Goal: Book appointment/travel/reservation

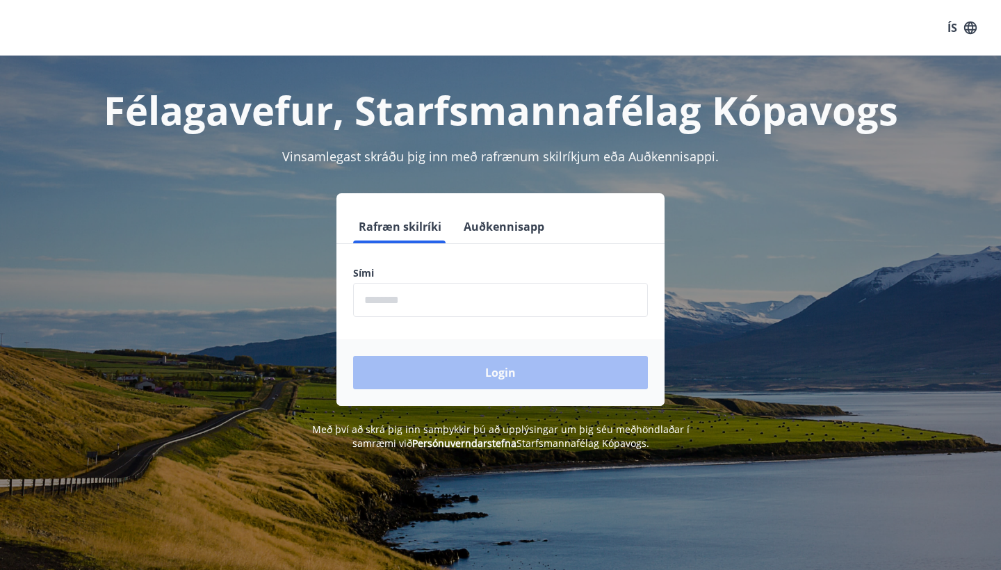
click at [393, 290] on input "phone" at bounding box center [500, 300] width 295 height 34
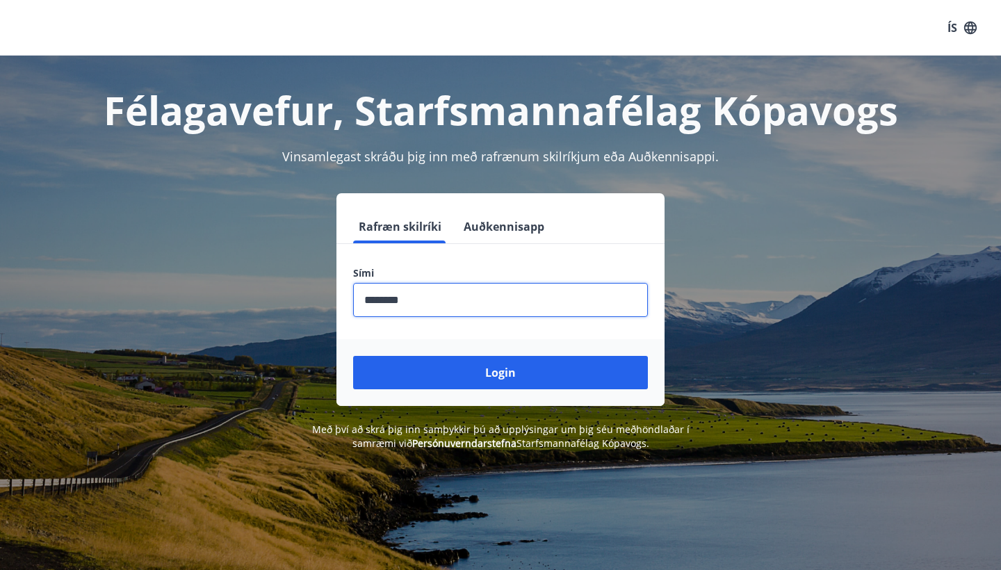
type input "********"
click at [500, 372] on button "Login" at bounding box center [500, 372] width 295 height 33
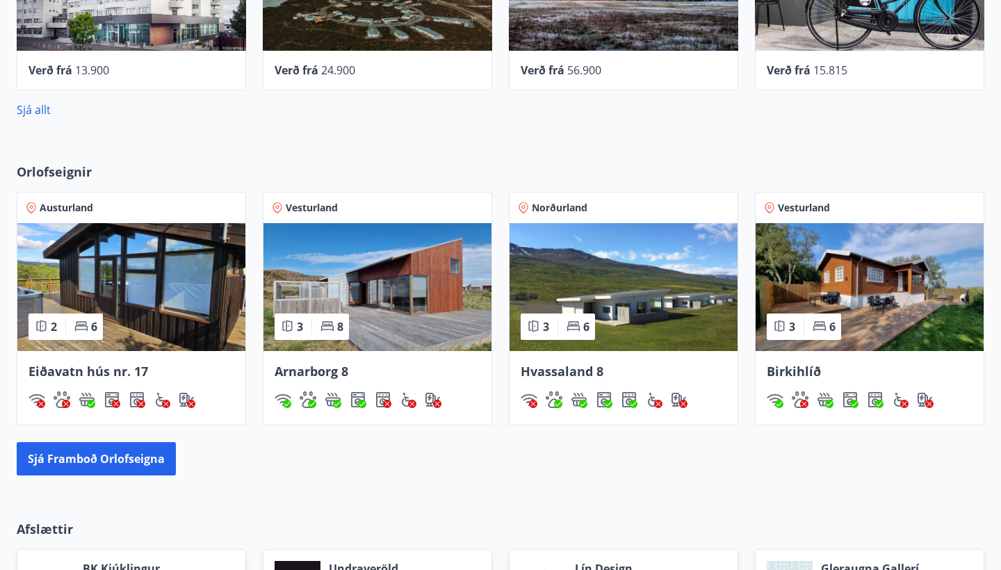
scroll to position [743, 0]
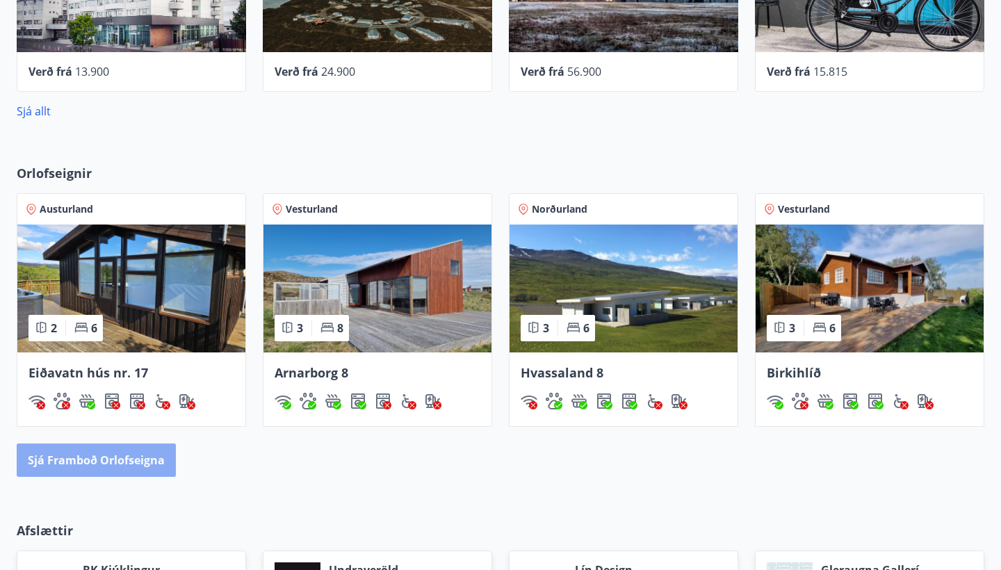
click at [129, 450] on button "Sjá framboð orlofseigna" at bounding box center [96, 459] width 159 height 33
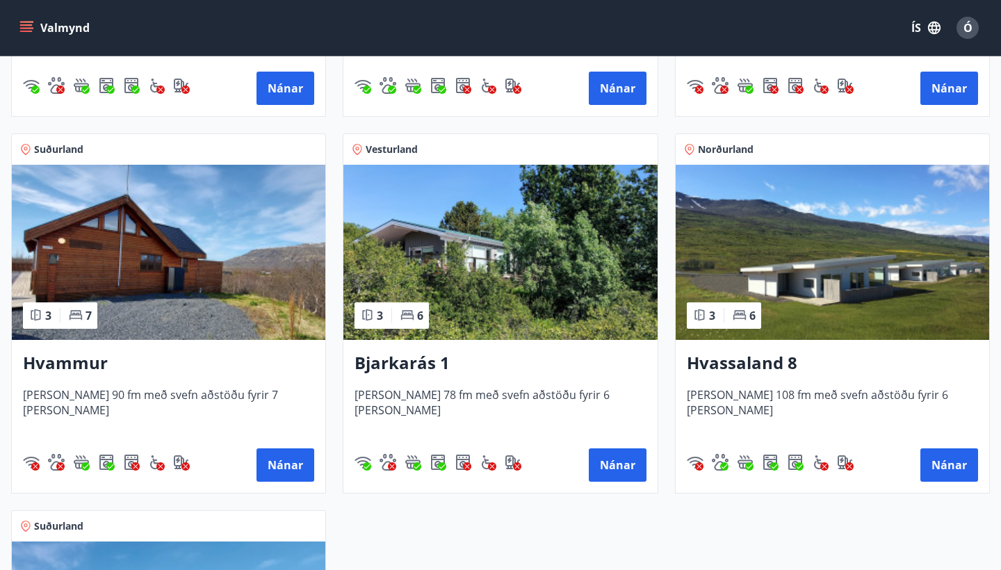
scroll to position [566, 0]
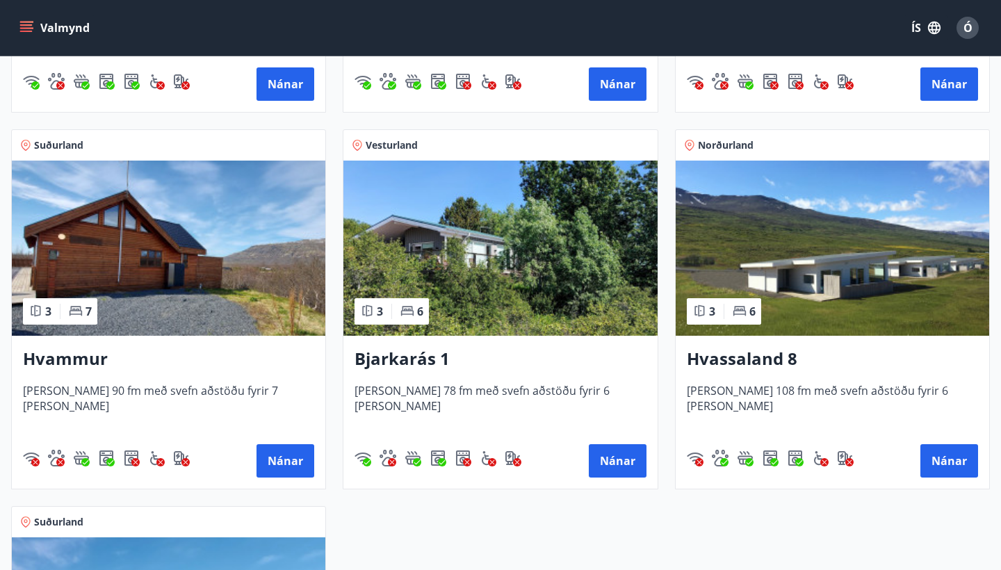
click at [69, 356] on h3 "Hvammur" at bounding box center [168, 359] width 291 height 25
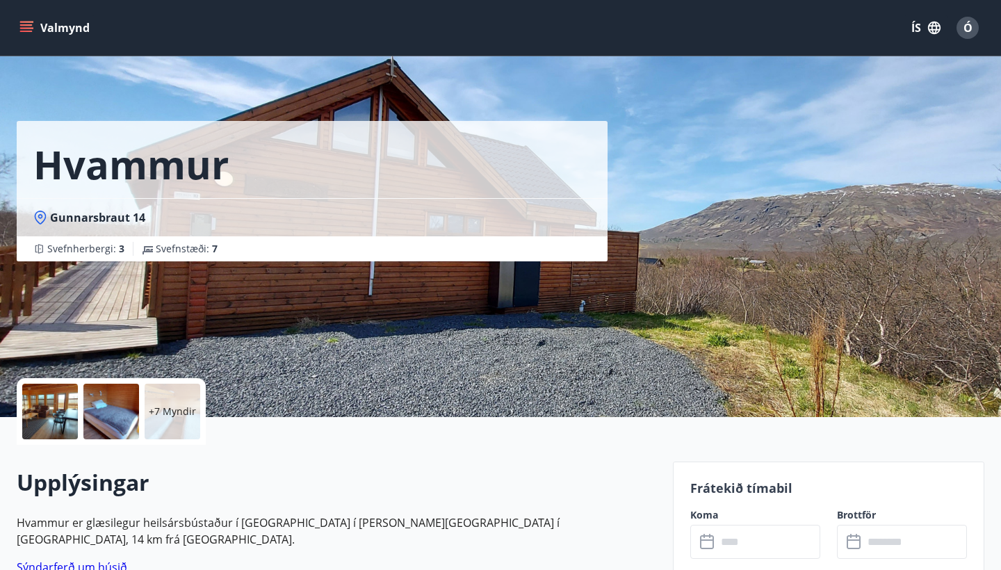
click at [55, 419] on div at bounding box center [50, 412] width 56 height 56
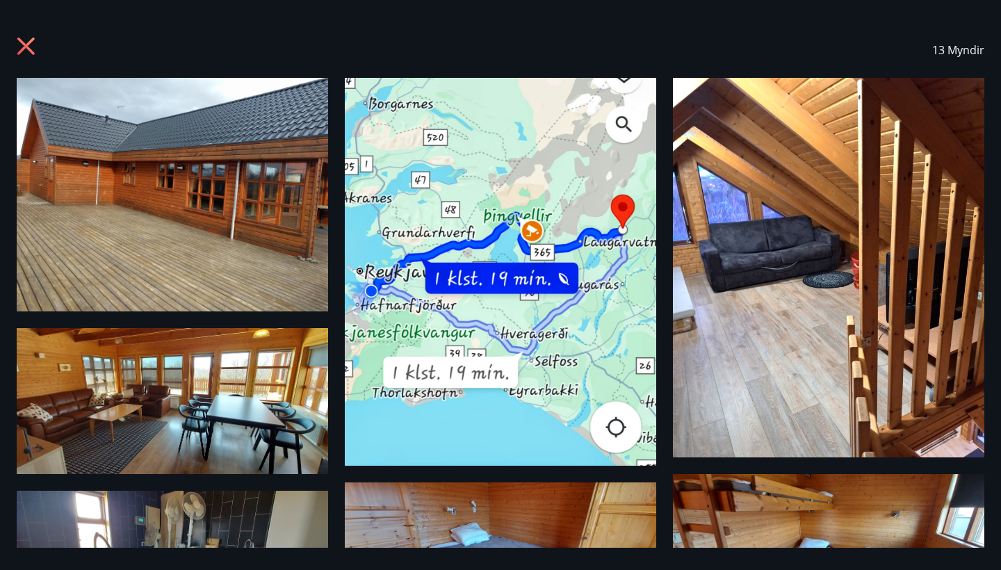
click at [23, 37] on icon at bounding box center [28, 48] width 22 height 22
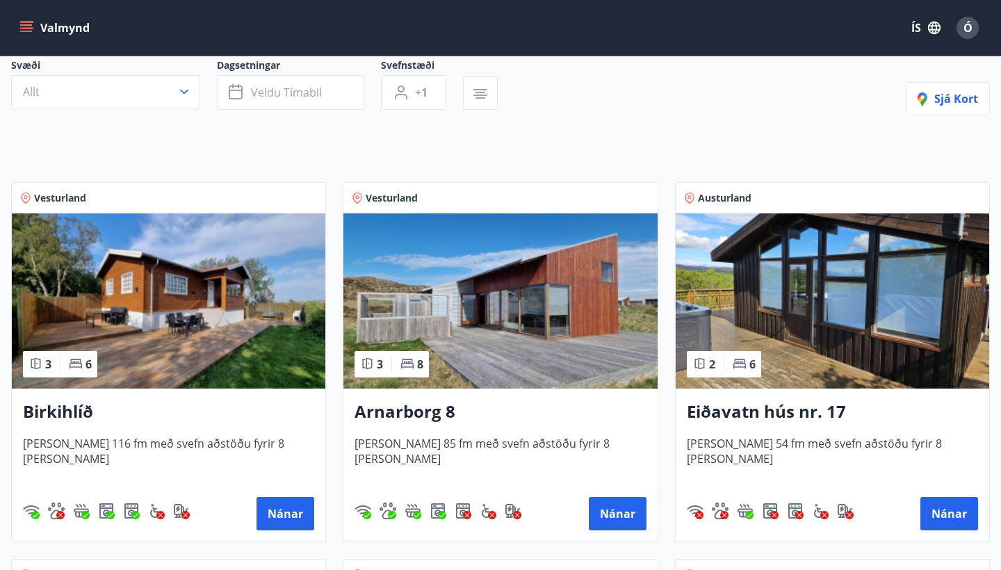
scroll to position [138, 0]
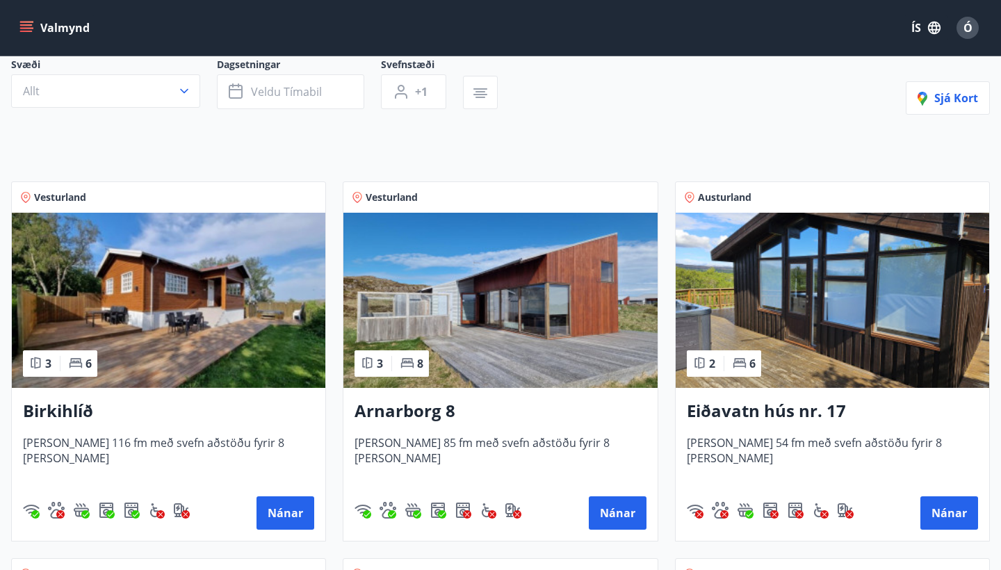
click at [158, 406] on h3 "Birkihlíð" at bounding box center [168, 411] width 291 height 25
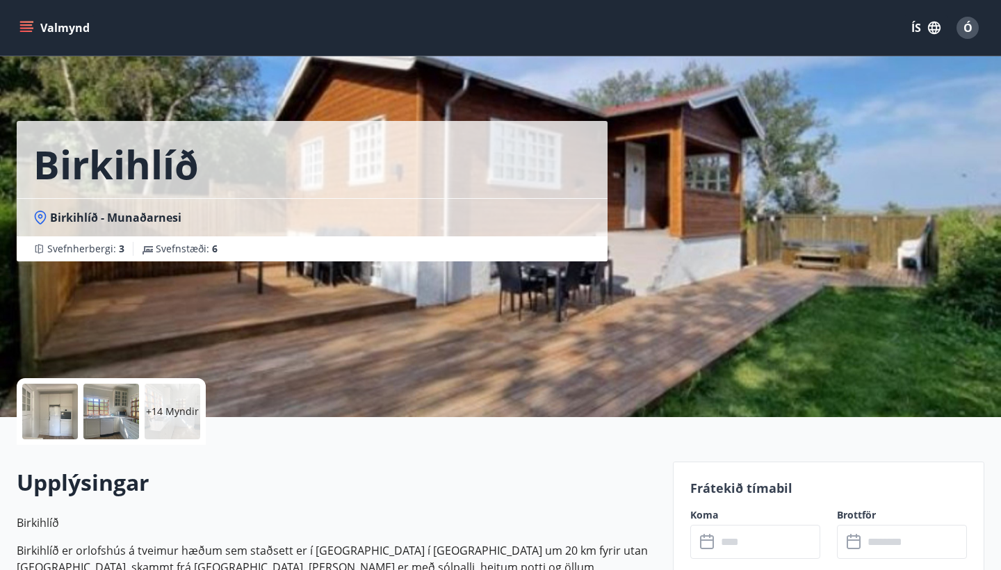
click at [41, 402] on div at bounding box center [50, 412] width 56 height 56
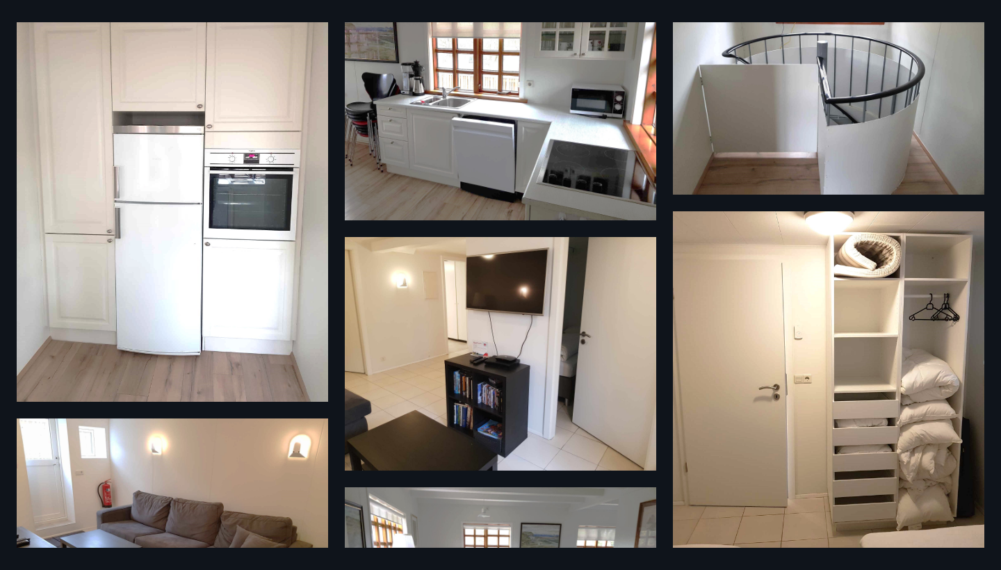
scroll to position [1092, 0]
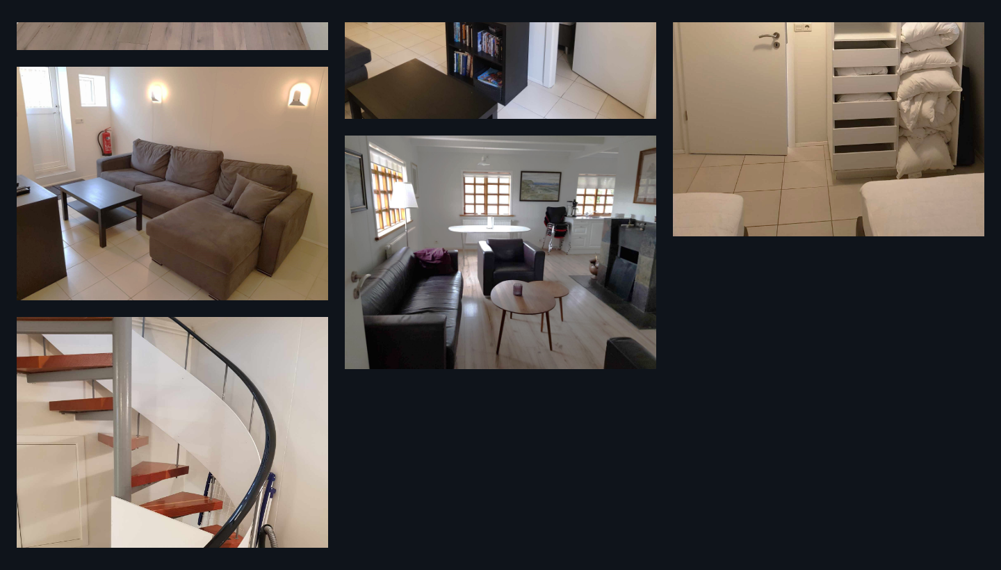
click at [837, 379] on div "20 Myndir" at bounding box center [500, 284] width 1001 height 525
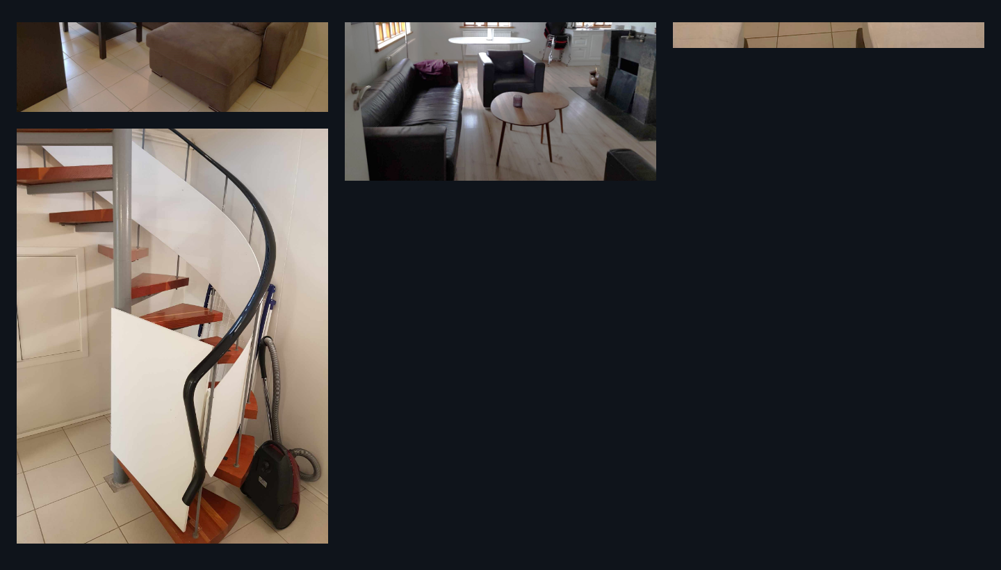
scroll to position [1631, 0]
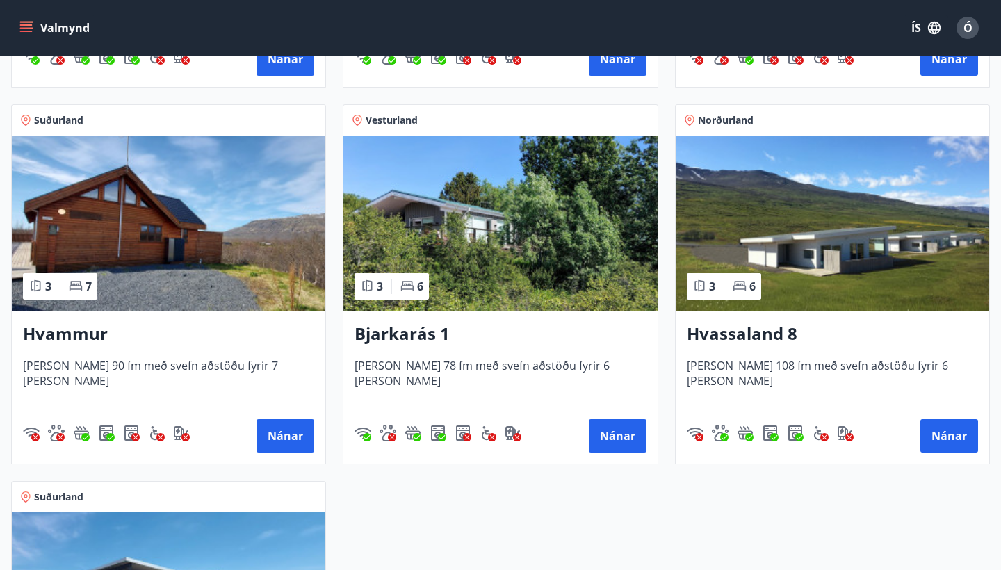
scroll to position [585, 0]
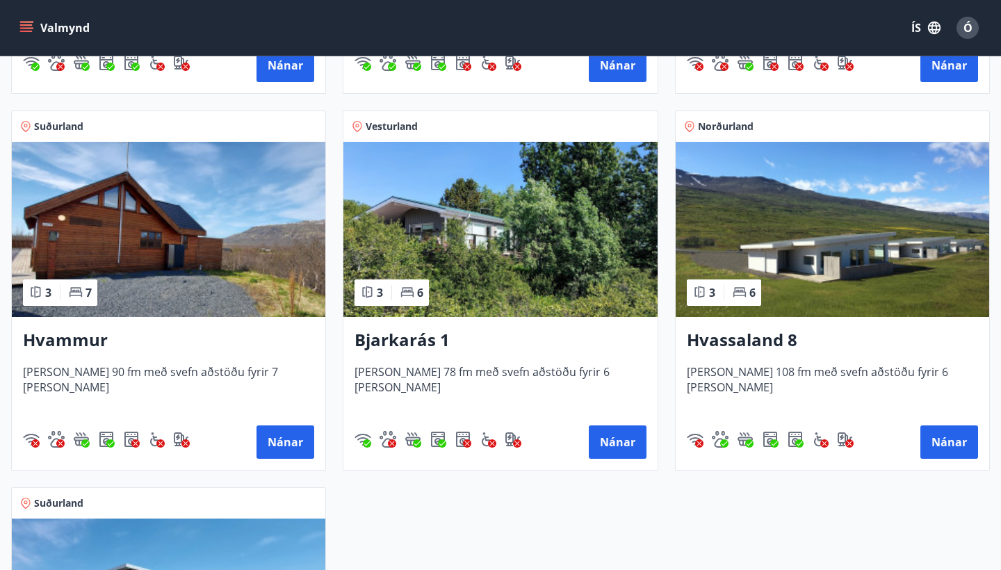
click at [446, 351] on h3 "Bjarkarás 1" at bounding box center [499, 340] width 291 height 25
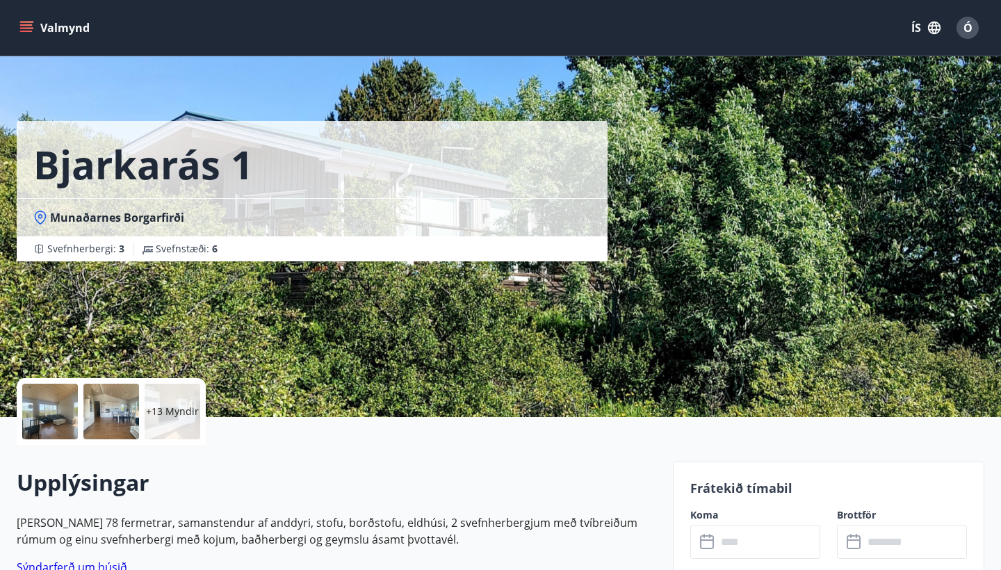
click at [51, 403] on div at bounding box center [50, 412] width 56 height 56
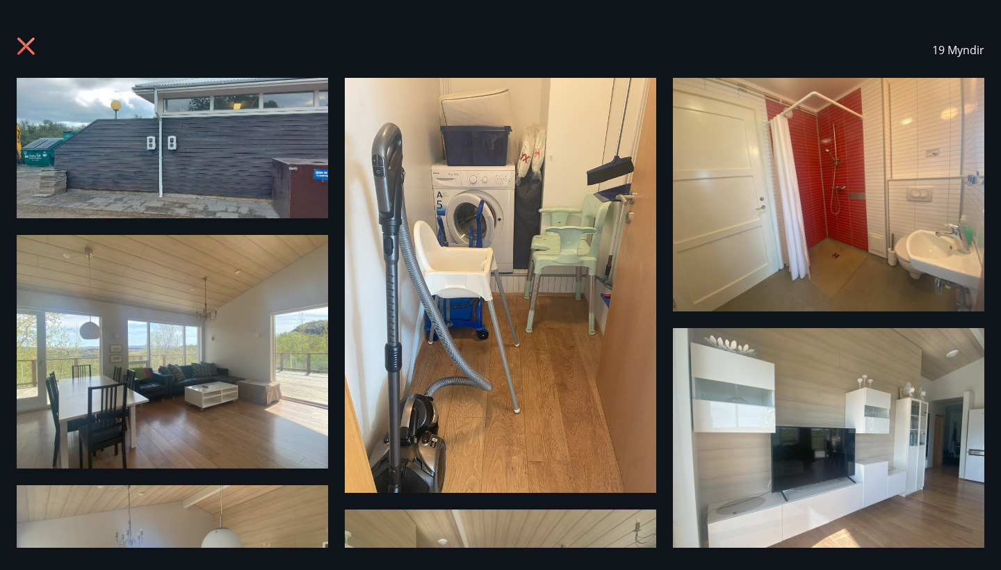
click at [19, 50] on icon at bounding box center [28, 48] width 22 height 22
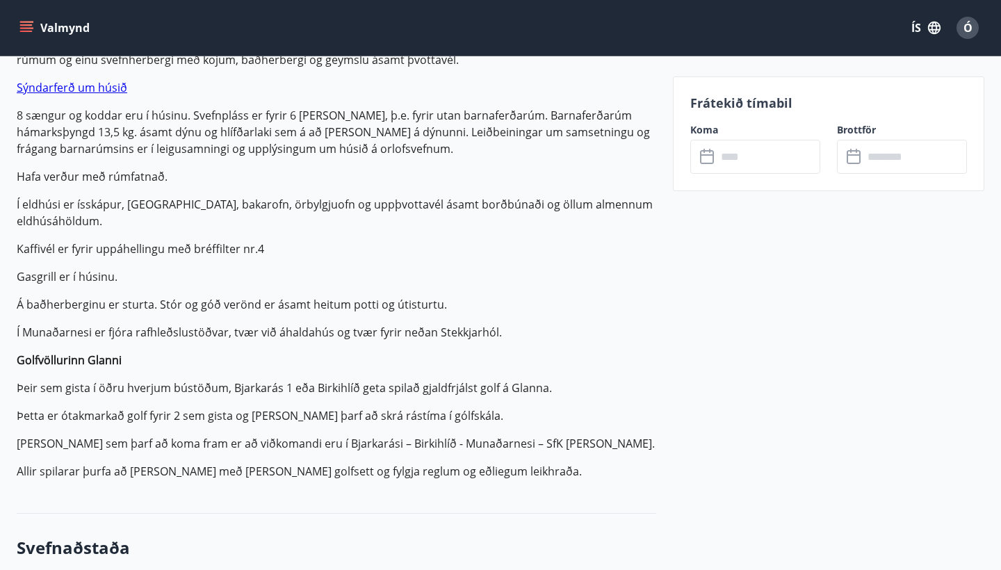
scroll to position [503, 0]
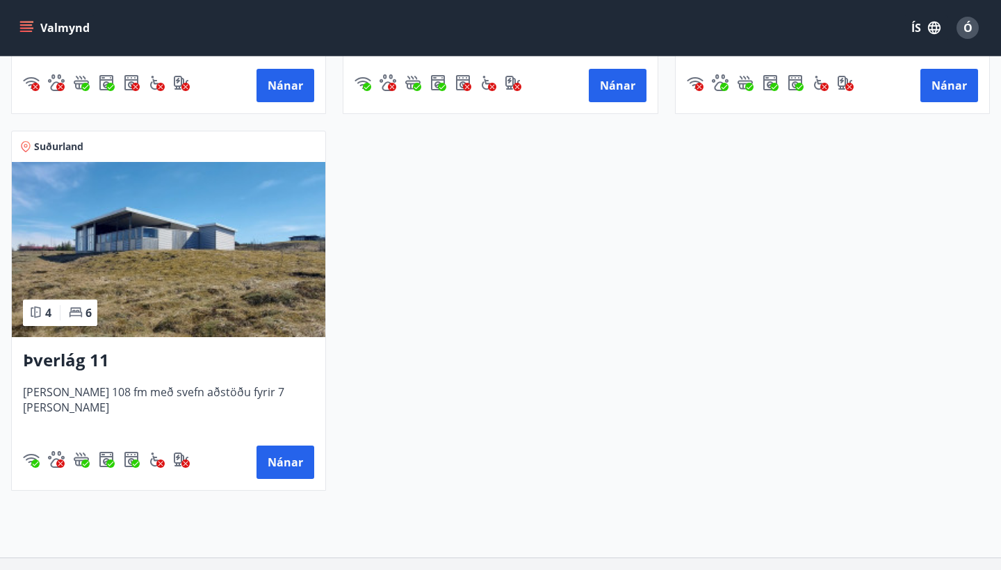
scroll to position [959, 0]
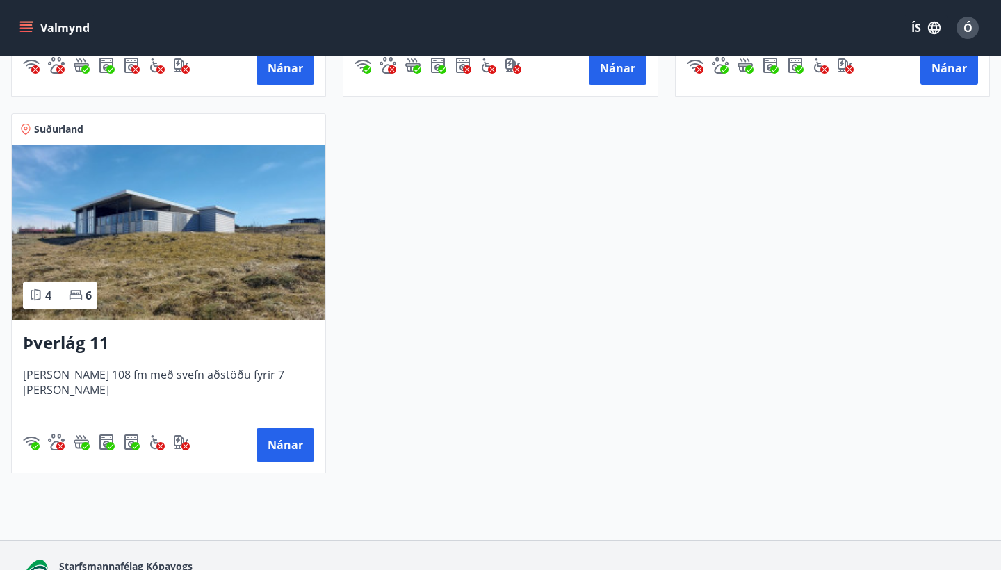
click at [181, 324] on div "Þverlág 11 [PERSON_NAME] 108 fm með svefn aðstöðu fyrir 7 [PERSON_NAME] Nánar" at bounding box center [168, 396] width 313 height 153
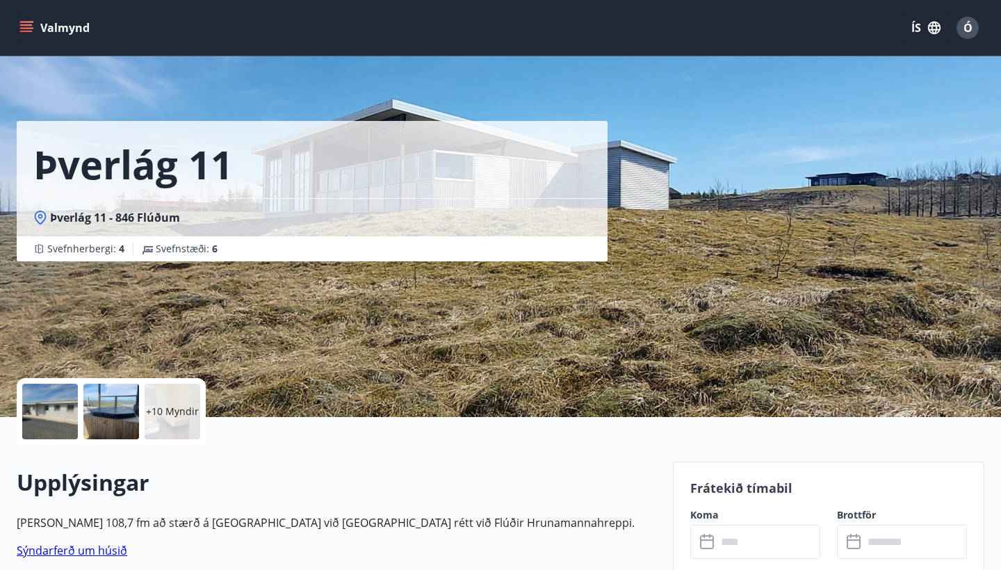
click at [57, 416] on div at bounding box center [50, 412] width 56 height 56
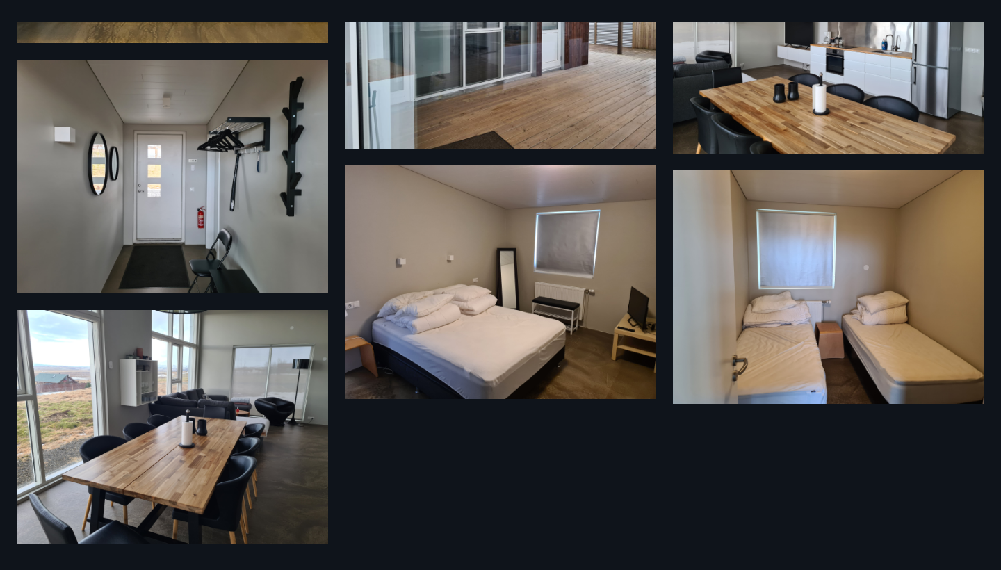
scroll to position [738, 0]
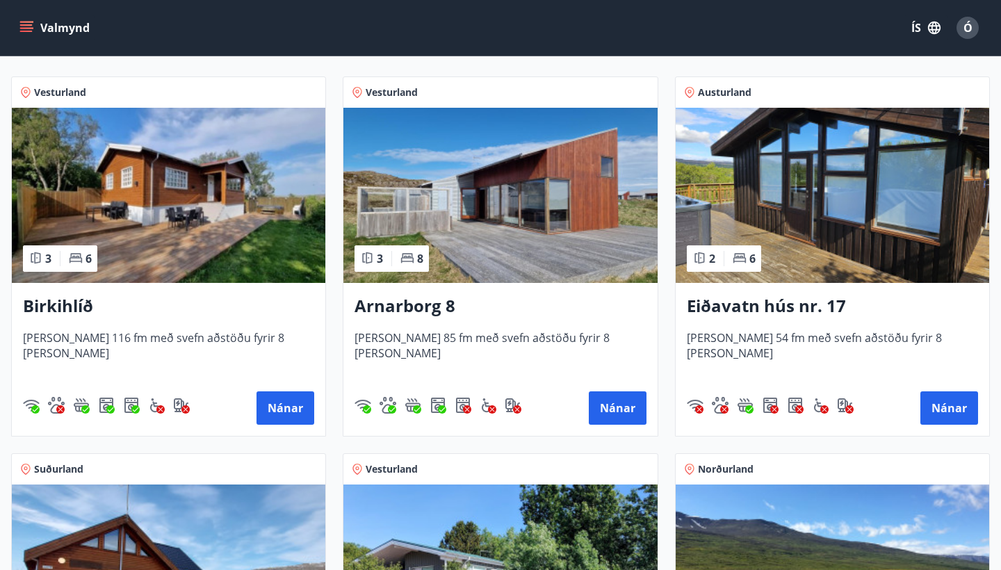
scroll to position [241, 0]
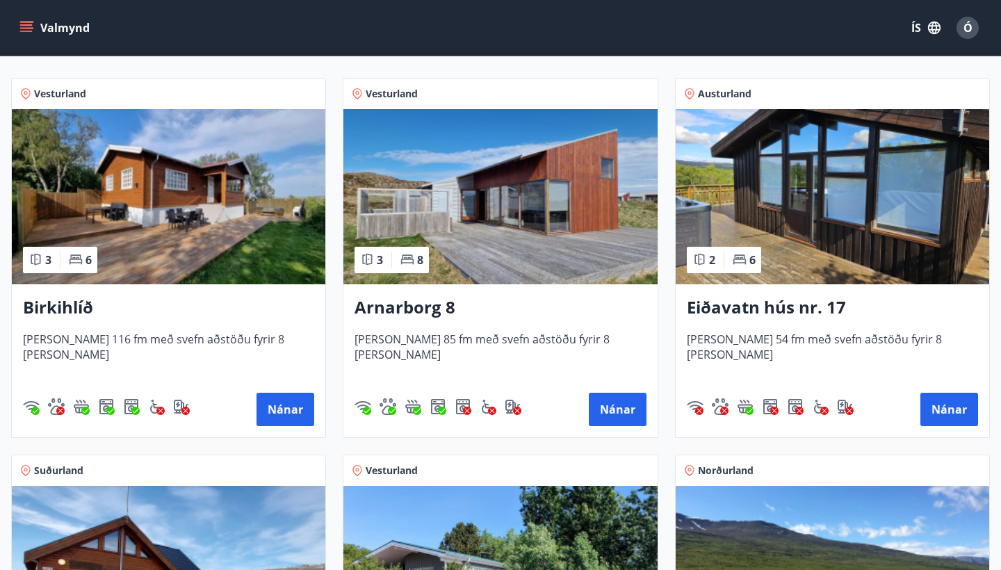
click at [559, 317] on h3 "Arnarborg 8" at bounding box center [499, 307] width 291 height 25
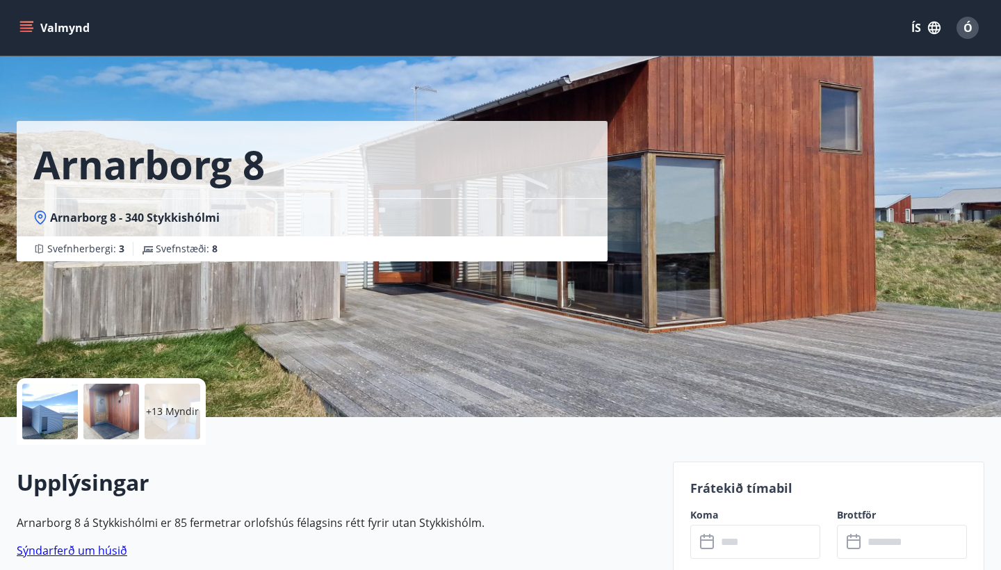
scroll to position [1, 0]
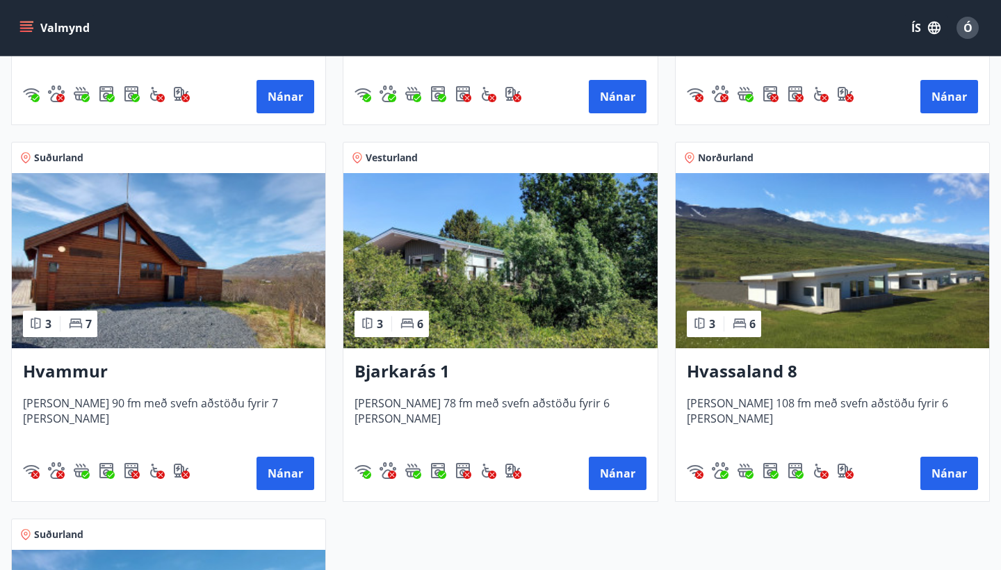
scroll to position [555, 0]
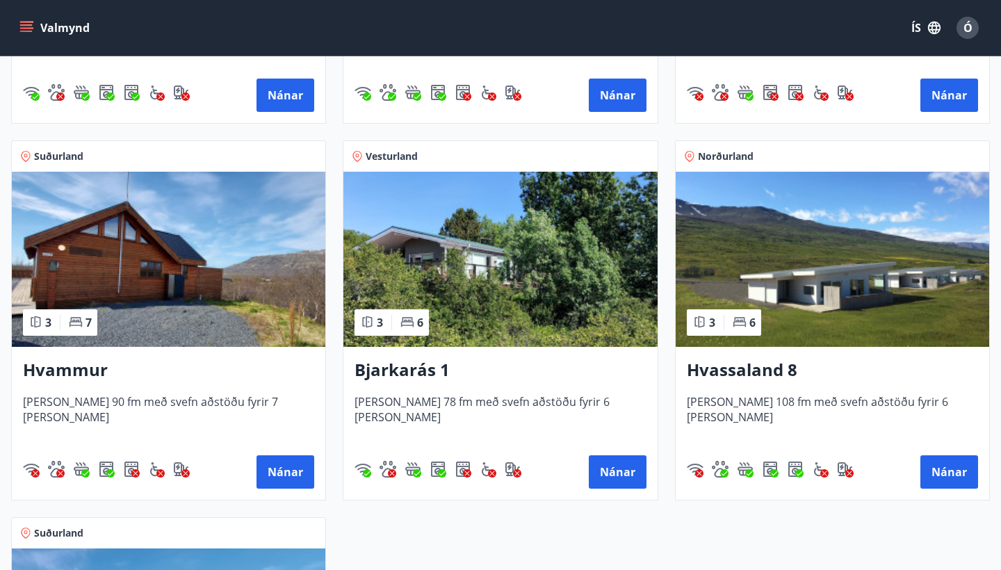
click at [164, 403] on span "[PERSON_NAME] 90 fm með svefn aðstöðu fyrir 7 [PERSON_NAME]" at bounding box center [168, 417] width 291 height 46
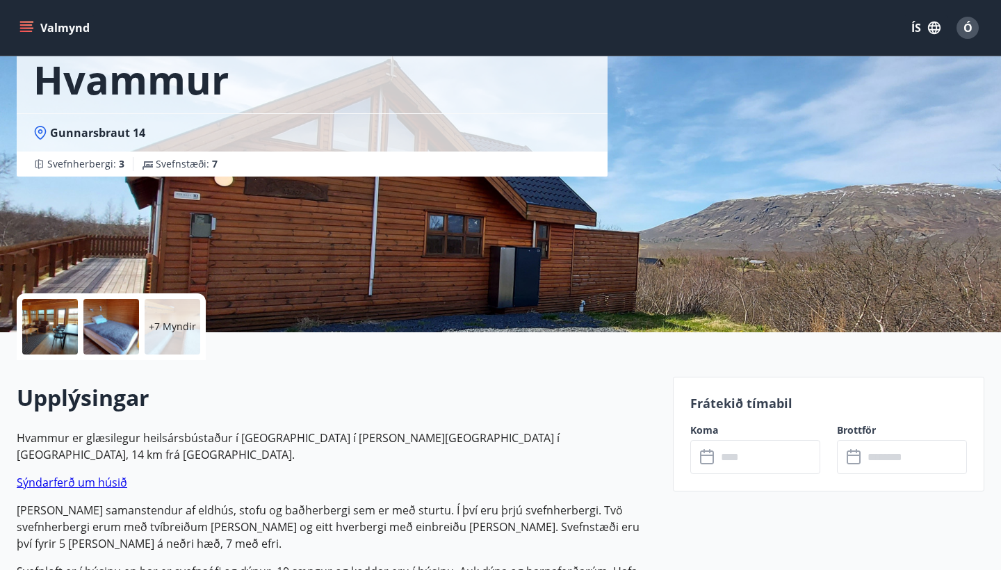
scroll to position [85, 0]
click at [715, 450] on icon at bounding box center [708, 456] width 17 height 17
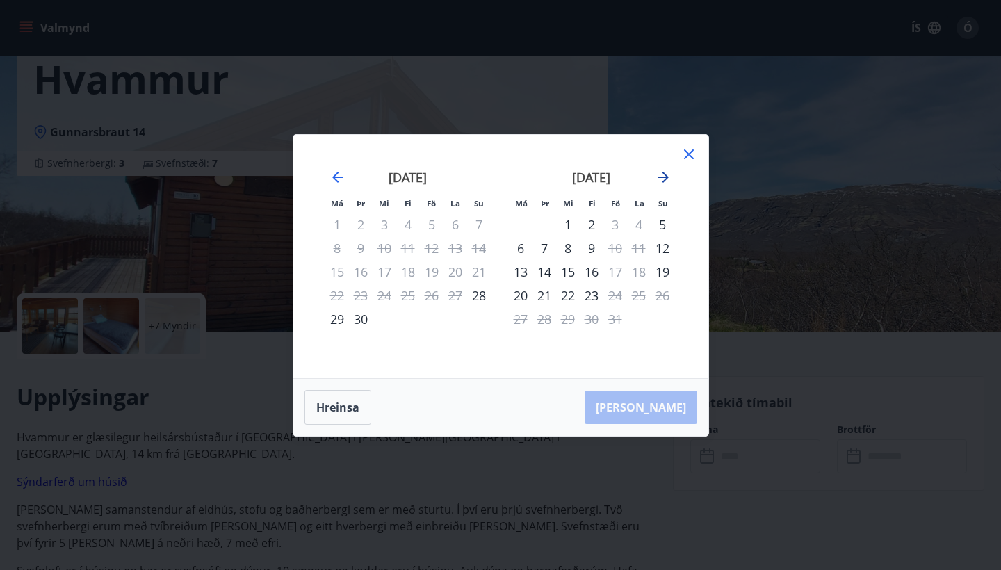
click at [668, 173] on icon "Move forward to switch to the next month." at bounding box center [663, 177] width 17 height 17
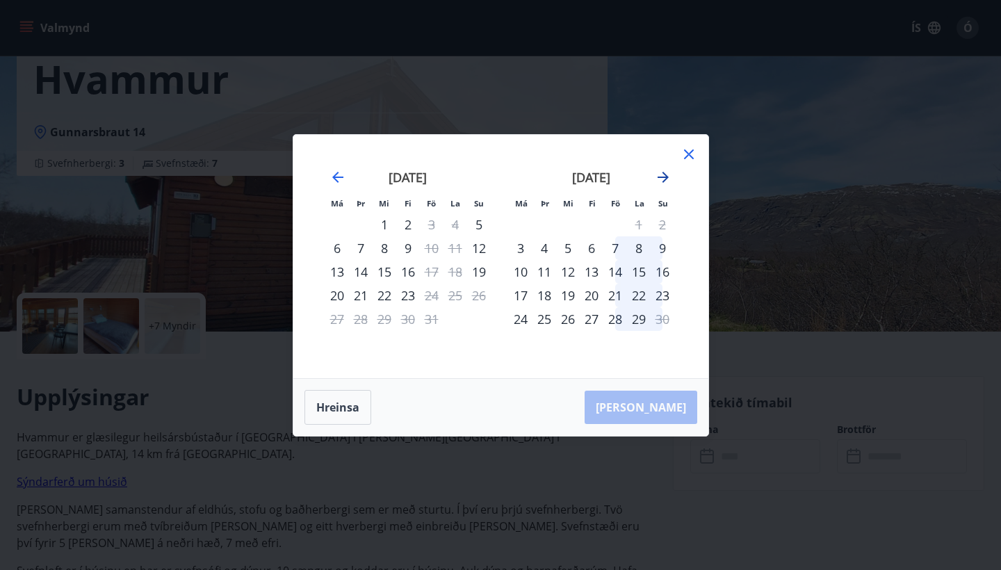
click at [668, 173] on icon "Move forward to switch to the next month." at bounding box center [663, 177] width 17 height 17
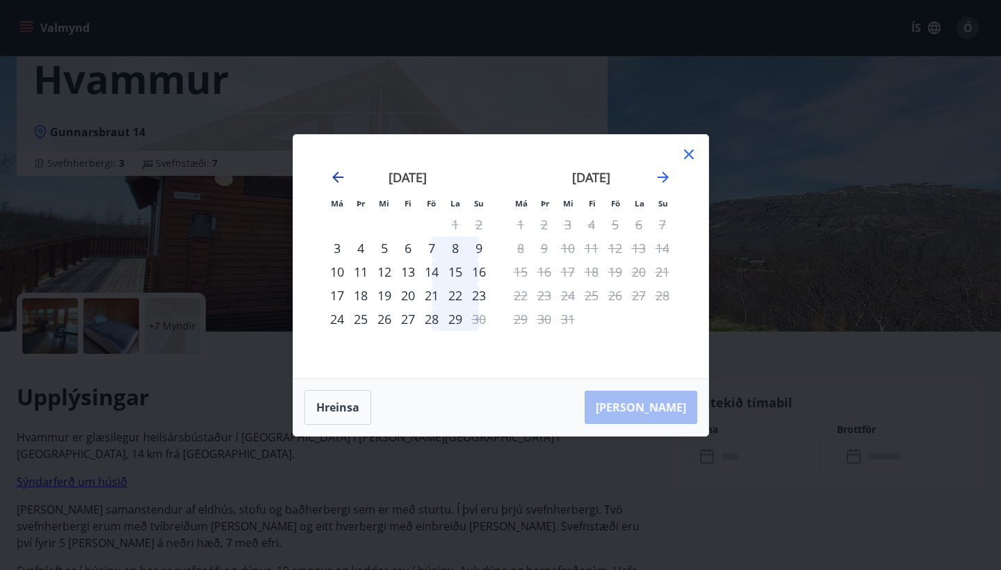
click at [335, 175] on icon "Move backward to switch to the previous month." at bounding box center [337, 177] width 11 height 11
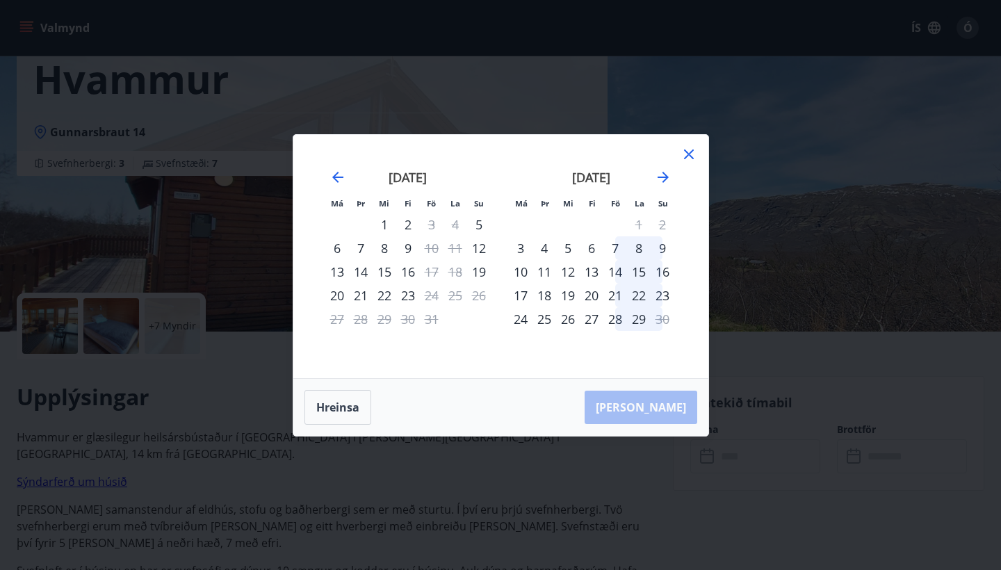
click at [688, 153] on icon at bounding box center [689, 154] width 10 height 10
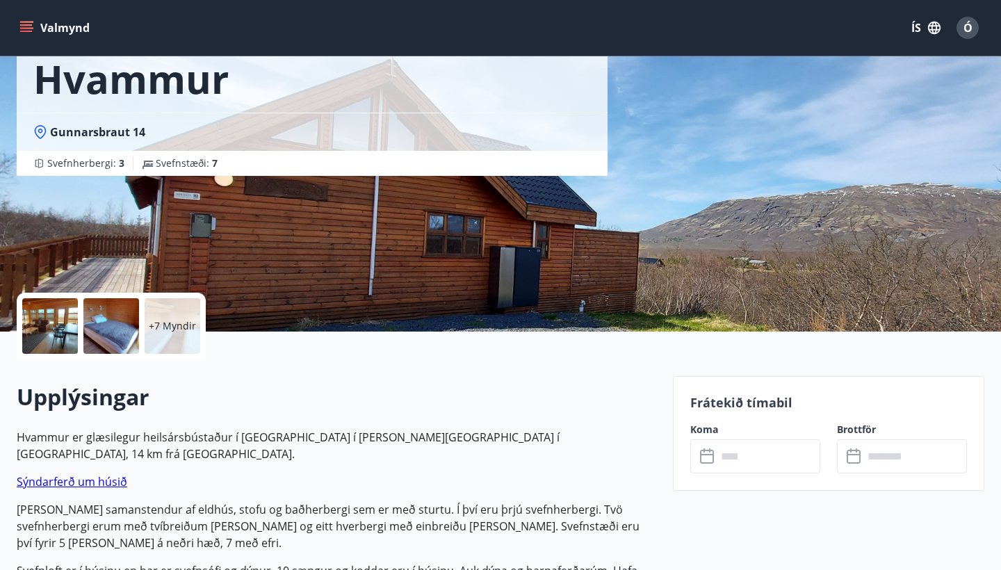
click at [701, 452] on icon at bounding box center [707, 457] width 14 height 14
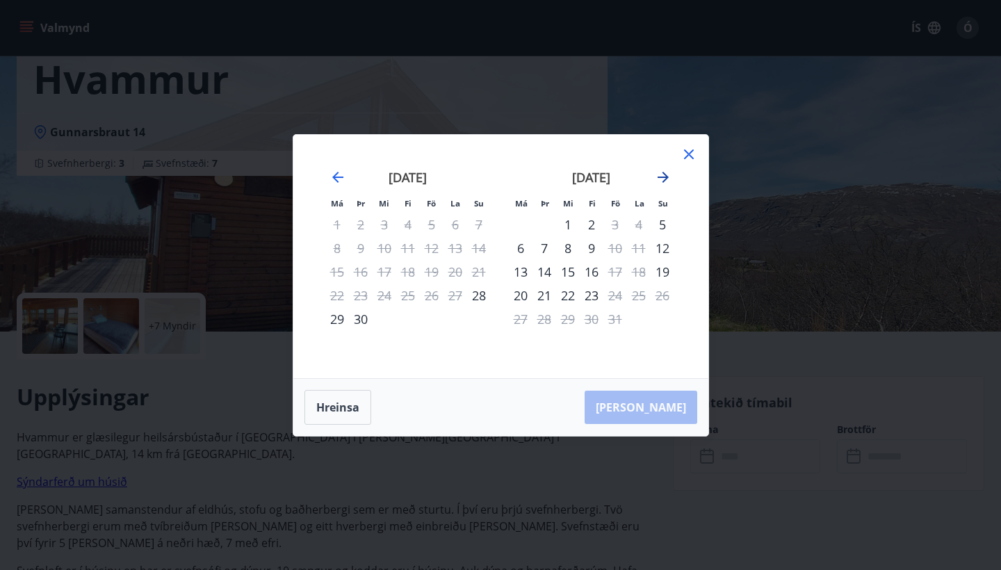
click at [666, 179] on icon "Move forward to switch to the next month." at bounding box center [662, 177] width 11 height 11
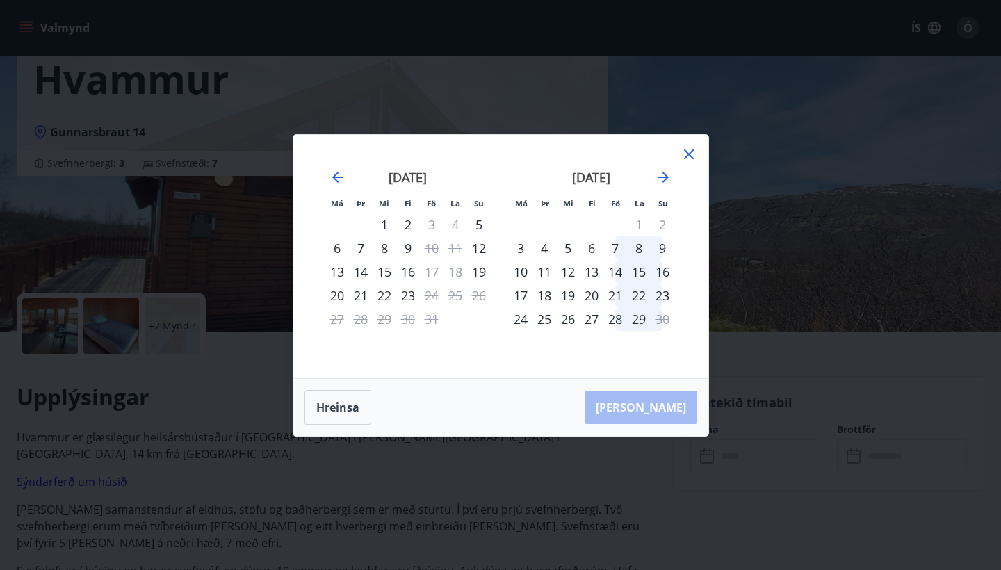
click at [593, 272] on div "13" at bounding box center [591, 272] width 24 height 24
click at [592, 266] on div "13" at bounding box center [591, 272] width 24 height 24
click at [627, 272] on div "15" at bounding box center [639, 272] width 24 height 24
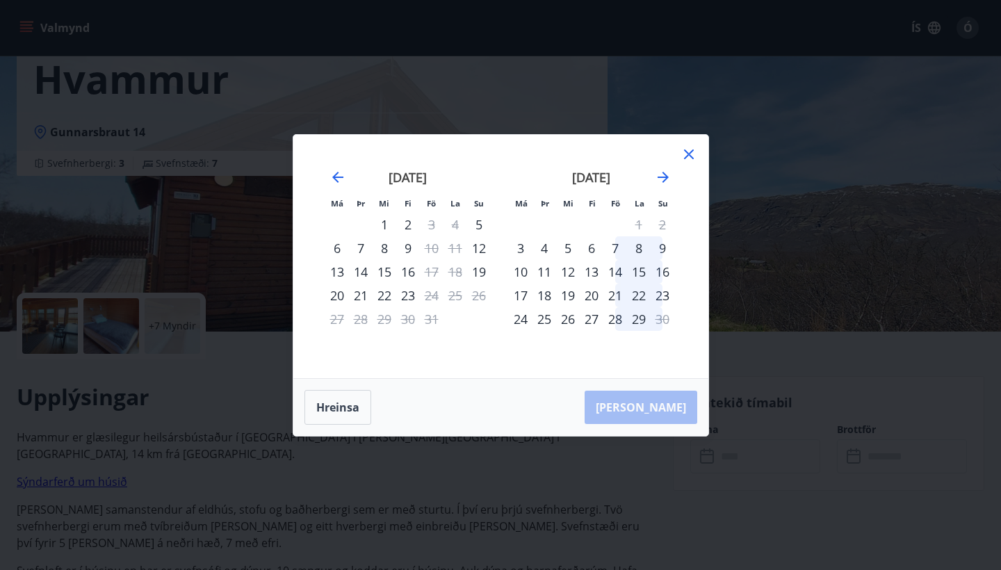
click at [609, 271] on div "14" at bounding box center [615, 272] width 24 height 24
click at [642, 265] on div "15" at bounding box center [639, 272] width 24 height 24
click at [454, 270] on div "18" at bounding box center [455, 272] width 24 height 24
click at [618, 270] on div "14" at bounding box center [615, 272] width 24 height 24
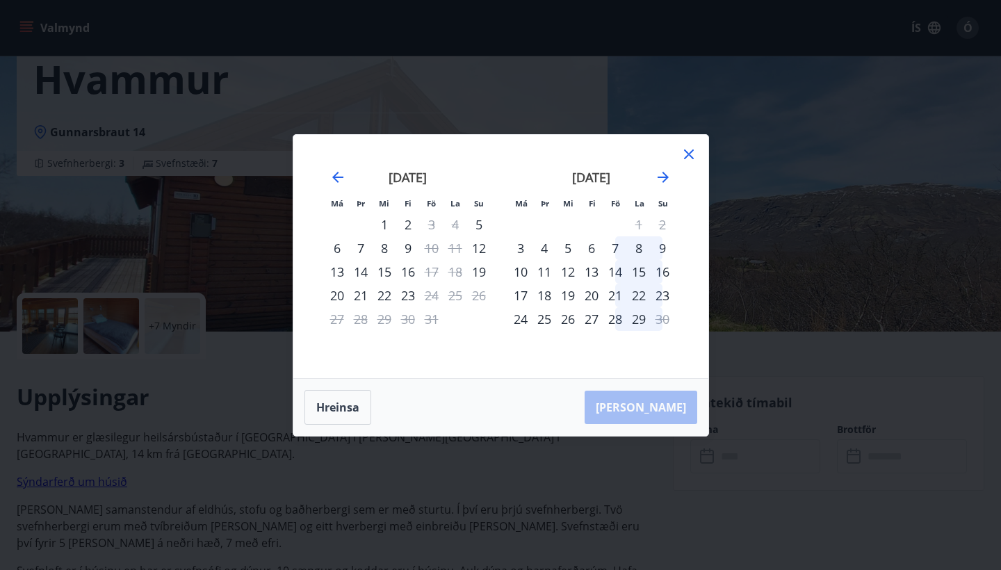
click at [615, 311] on div "28" at bounding box center [615, 319] width 24 height 24
click at [566, 271] on div "12" at bounding box center [568, 272] width 24 height 24
click at [547, 265] on div "11" at bounding box center [544, 272] width 24 height 24
click at [523, 245] on div "3" at bounding box center [521, 248] width 24 height 24
click at [518, 245] on div "3" at bounding box center [521, 248] width 24 height 24
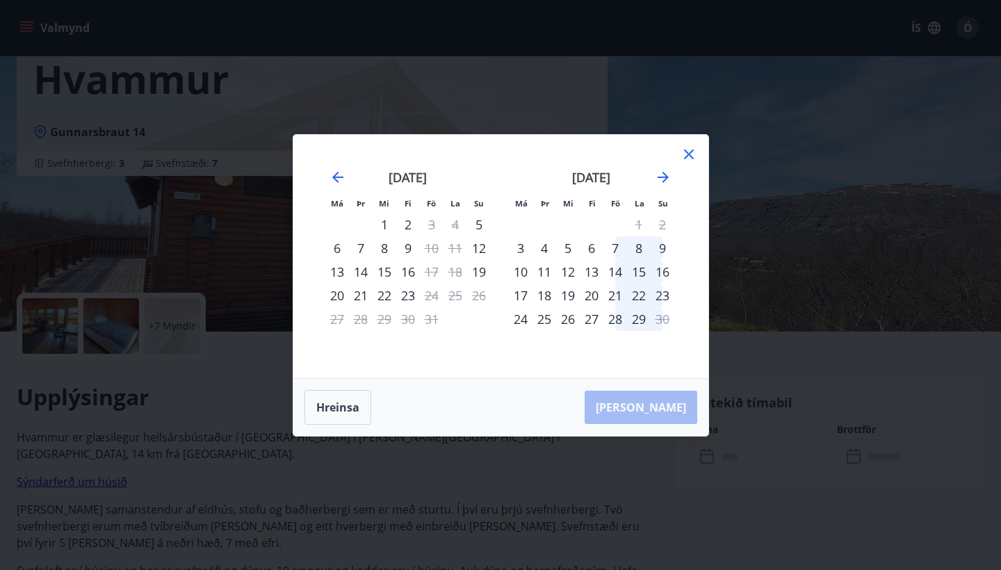
click at [691, 150] on icon at bounding box center [689, 154] width 10 height 10
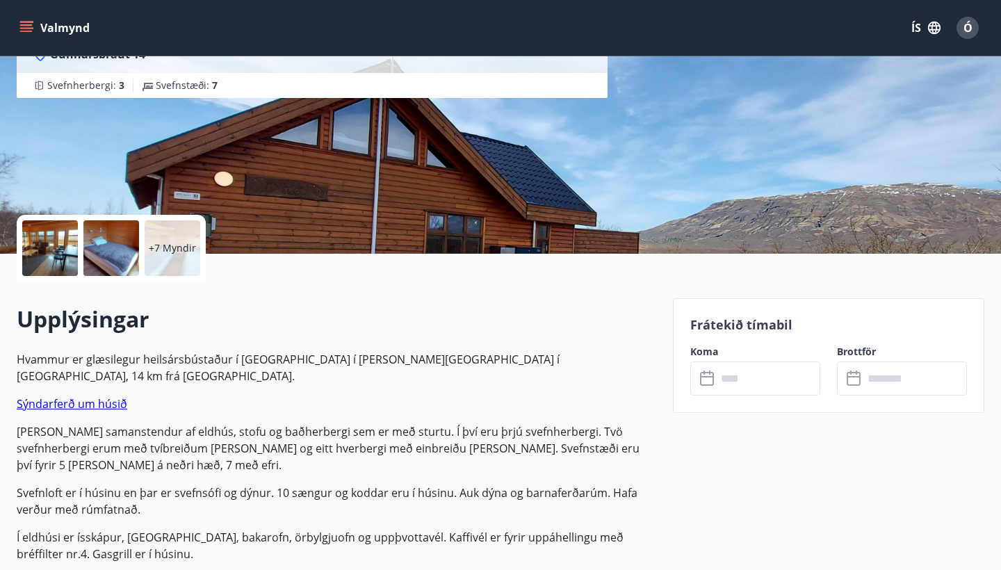
scroll to position [164, 0]
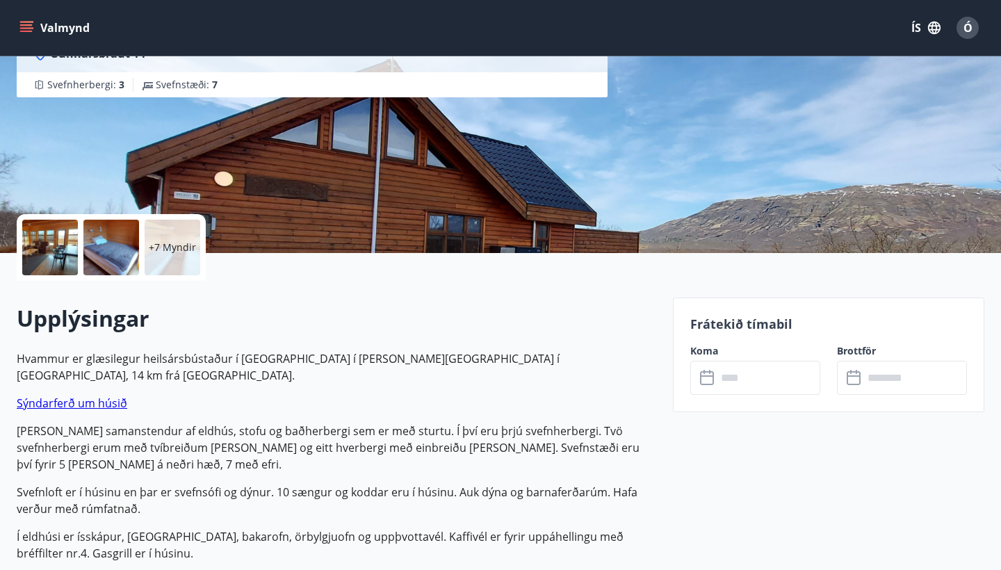
click at [721, 381] on input "text" at bounding box center [768, 378] width 104 height 34
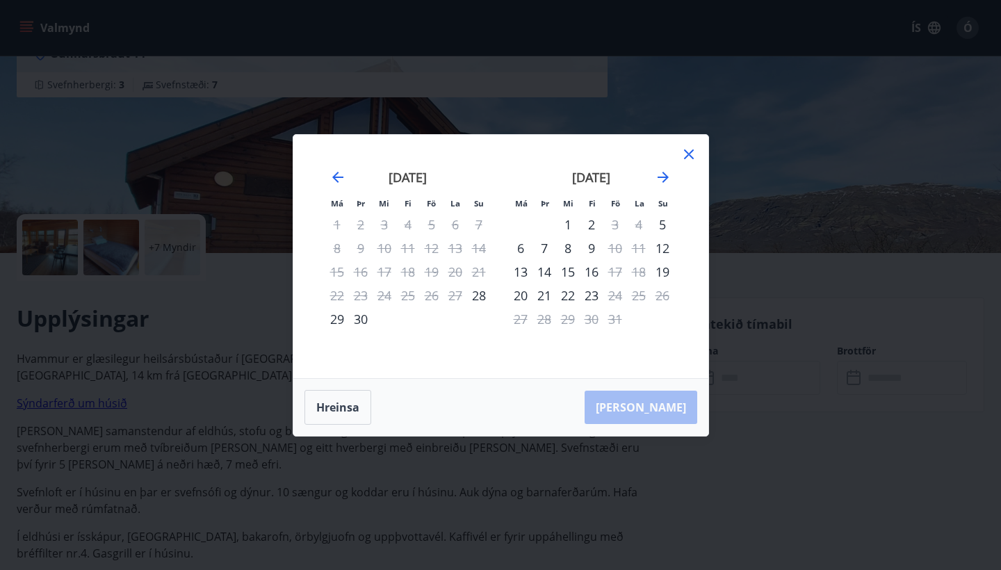
click at [585, 224] on div "2" at bounding box center [591, 225] width 24 height 24
click at [688, 153] on icon at bounding box center [689, 154] width 10 height 10
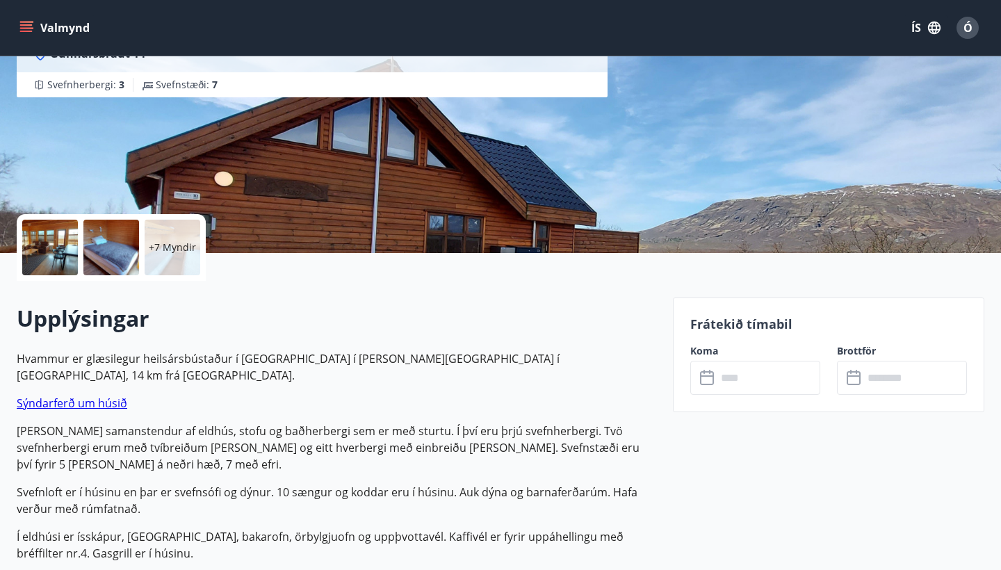
click at [699, 376] on div "​ ​" at bounding box center [755, 378] width 130 height 34
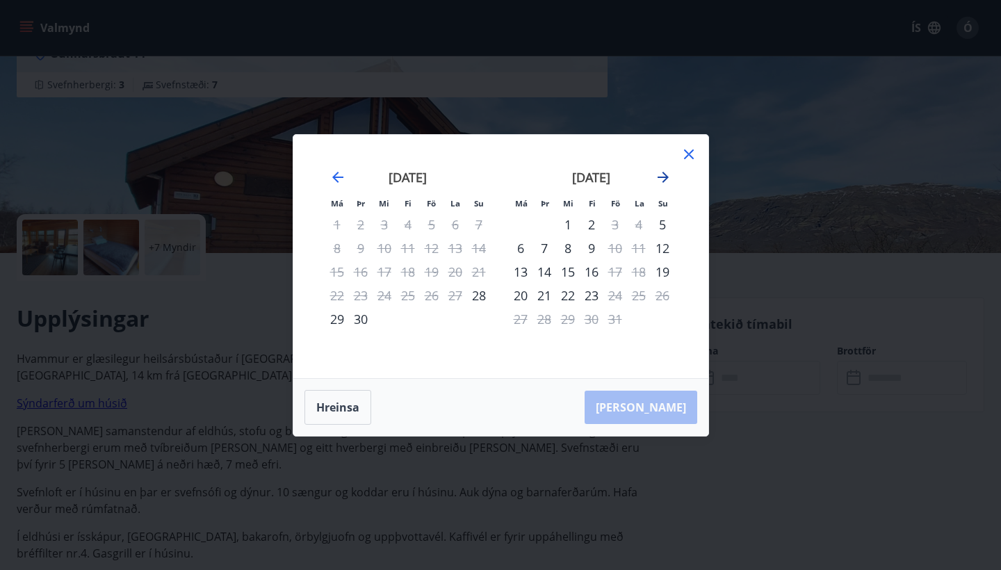
click at [664, 174] on icon "Move forward to switch to the next month." at bounding box center [662, 177] width 11 height 11
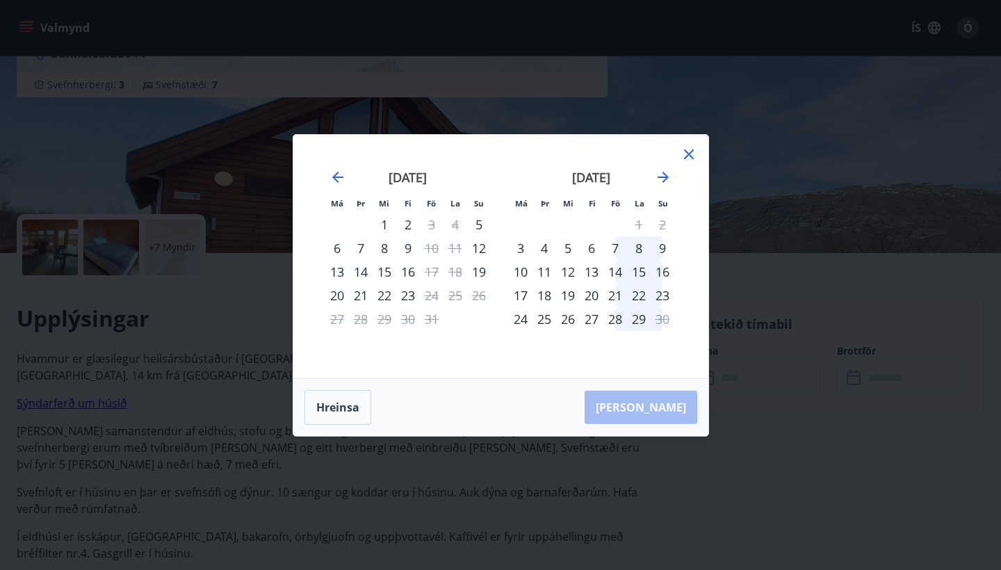
click at [611, 245] on div "7" at bounding box center [615, 248] width 24 height 24
click at [616, 246] on div "7" at bounding box center [615, 248] width 24 height 24
click at [518, 246] on div "3" at bounding box center [521, 248] width 24 height 24
click at [520, 270] on div "10" at bounding box center [521, 272] width 24 height 24
click at [523, 302] on div "17" at bounding box center [521, 295] width 24 height 24
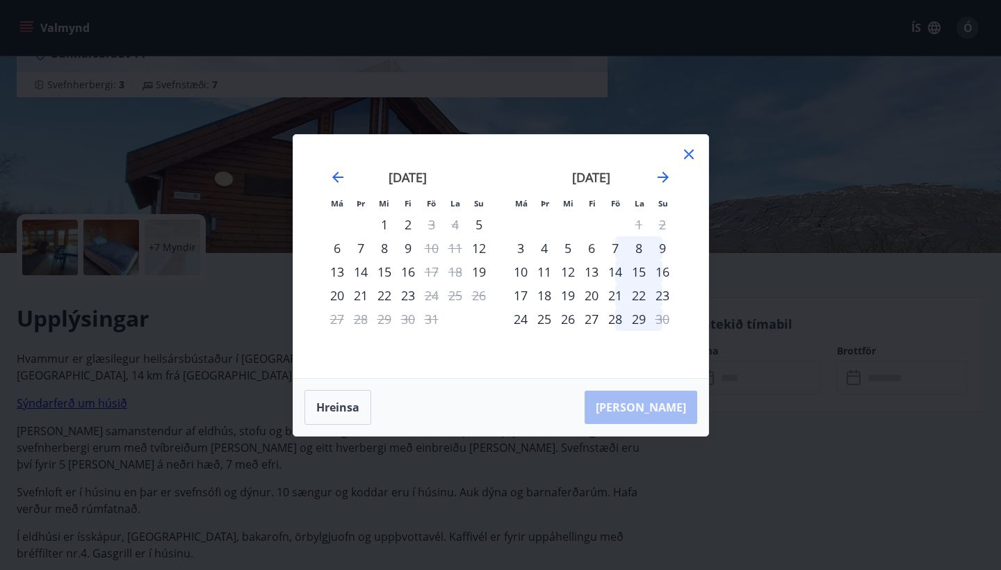
click at [340, 247] on div "6" at bounding box center [337, 248] width 24 height 24
click at [335, 272] on div "13" at bounding box center [337, 272] width 24 height 24
click at [385, 222] on div "1" at bounding box center [384, 225] width 24 height 24
click at [406, 224] on div "2" at bounding box center [408, 225] width 24 height 24
click at [406, 254] on div "9" at bounding box center [408, 248] width 24 height 24
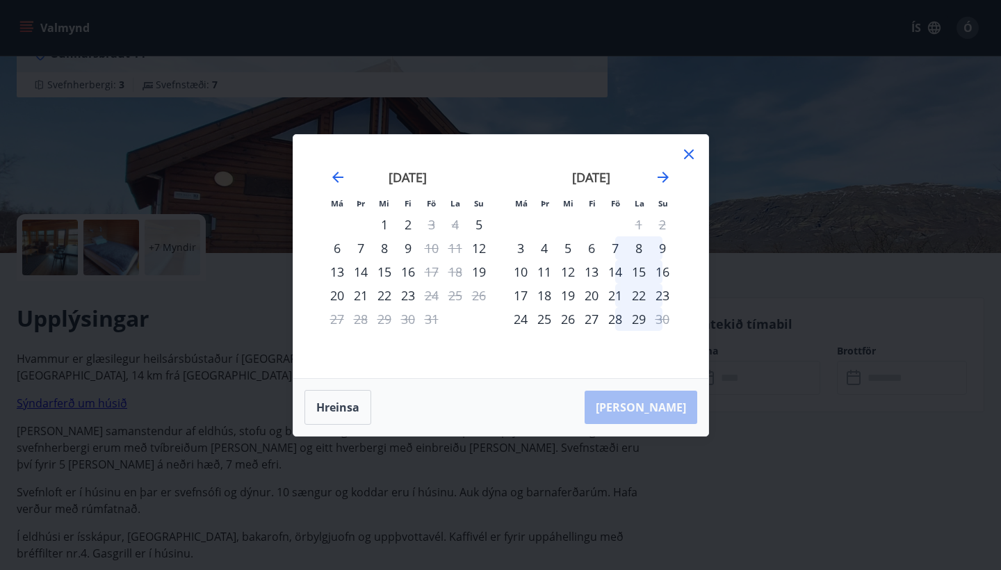
click at [410, 274] on div "16" at bounding box center [408, 272] width 24 height 24
click at [410, 283] on div "16" at bounding box center [408, 272] width 24 height 24
click at [333, 174] on icon "Move backward to switch to the previous month." at bounding box center [337, 177] width 17 height 17
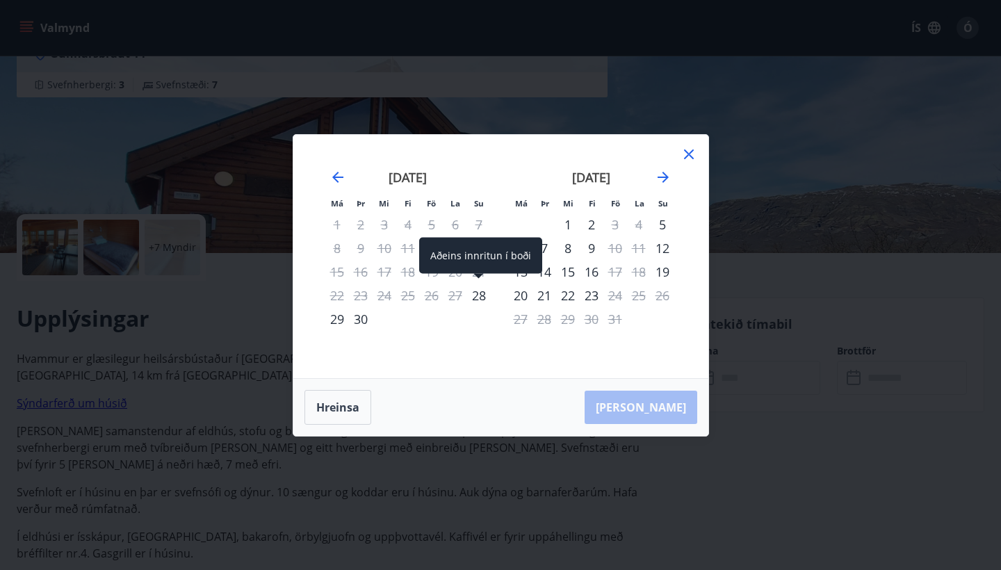
click at [477, 290] on div "28" at bounding box center [479, 295] width 24 height 24
click at [352, 321] on div "30" at bounding box center [361, 319] width 24 height 24
click at [687, 154] on icon at bounding box center [689, 154] width 10 height 10
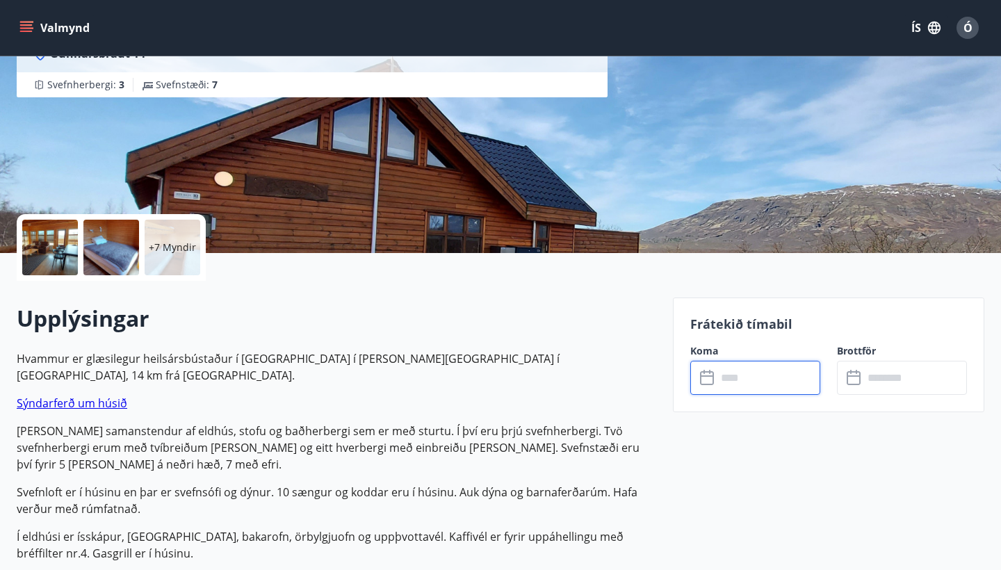
click at [709, 380] on icon at bounding box center [708, 378] width 17 height 17
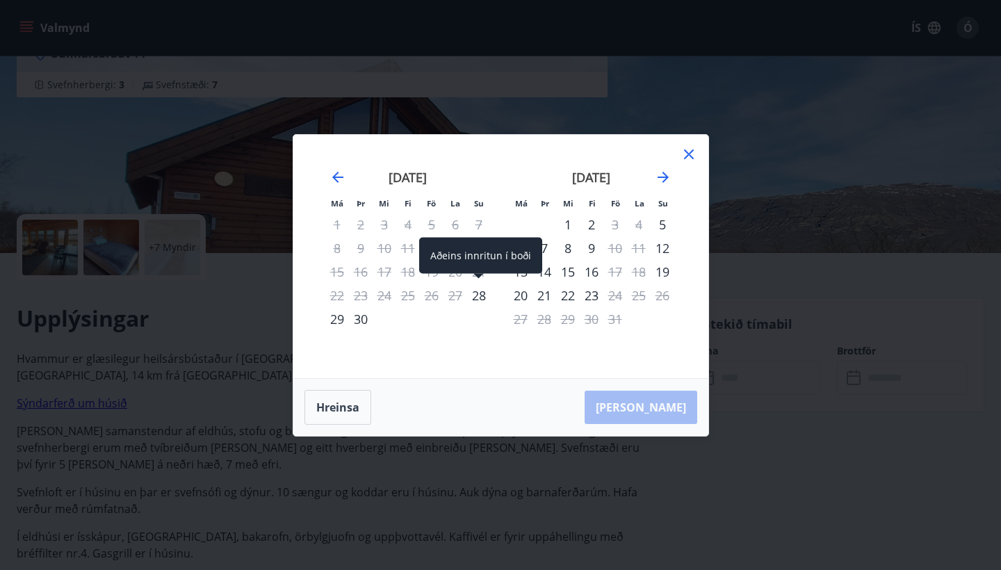
click at [474, 295] on div "28" at bounding box center [479, 295] width 24 height 24
click at [478, 296] on div "28" at bounding box center [479, 295] width 24 height 24
click at [691, 159] on icon at bounding box center [688, 154] width 17 height 17
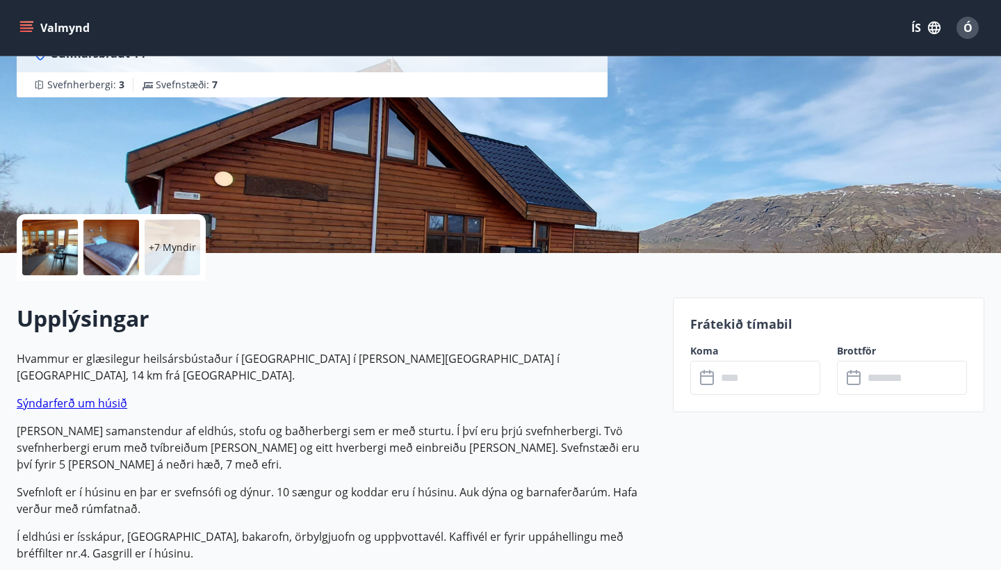
click at [856, 375] on icon at bounding box center [853, 375] width 14 height 1
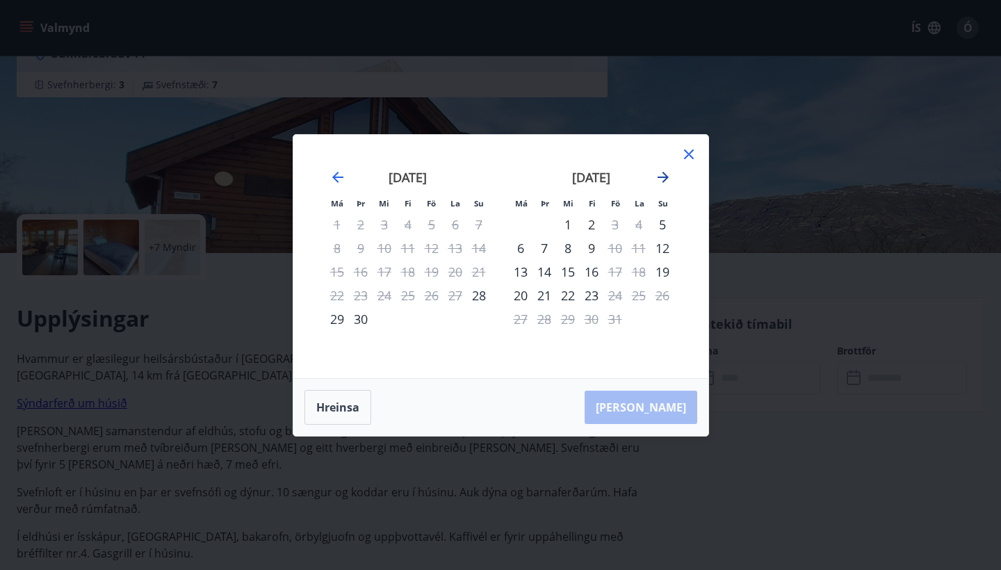
click at [657, 181] on icon "Move forward to switch to the next month." at bounding box center [663, 177] width 17 height 17
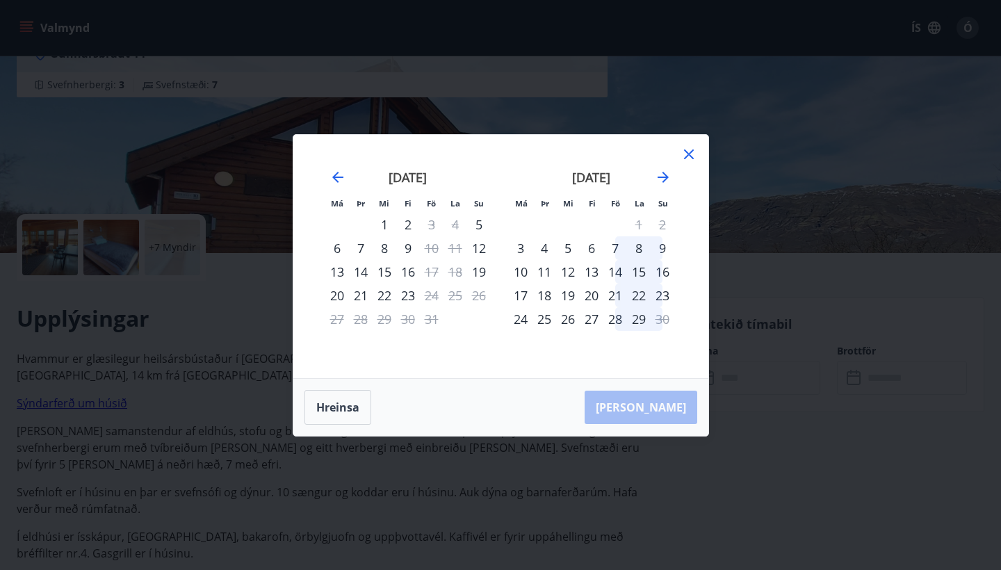
click at [666, 268] on div "16" at bounding box center [662, 272] width 24 height 24
click at [525, 290] on div "17" at bounding box center [521, 295] width 24 height 24
click at [686, 144] on div "Má Þr Mi Fi Fö La Su Má Þr Mi Fi Fö La Su [DATE] 1 2 3 4 5 6 7 8 9 10 11 12 13 …" at bounding box center [500, 256] width 415 height 243
click at [686, 154] on icon at bounding box center [688, 154] width 17 height 17
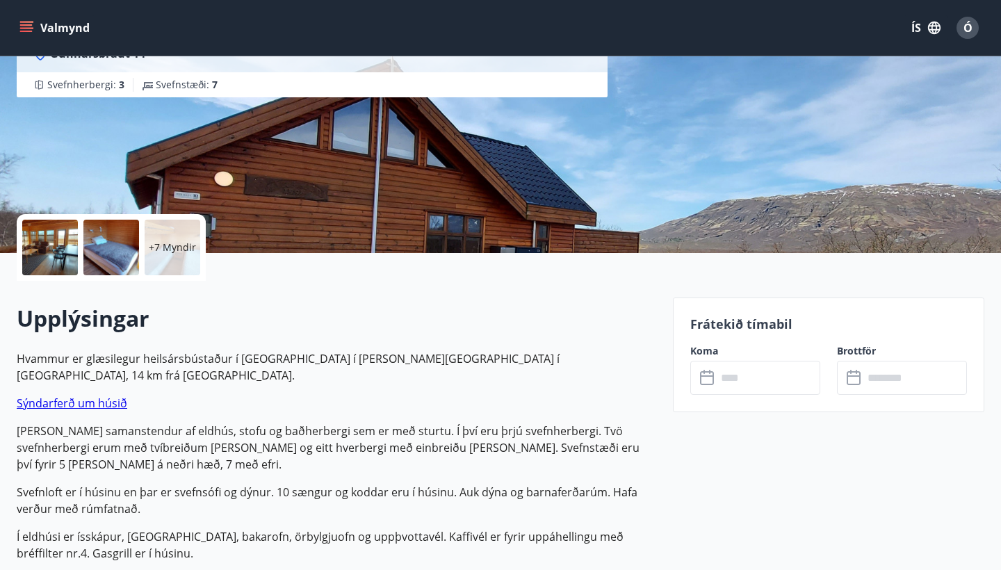
click at [698, 381] on div "​ ​" at bounding box center [755, 378] width 130 height 34
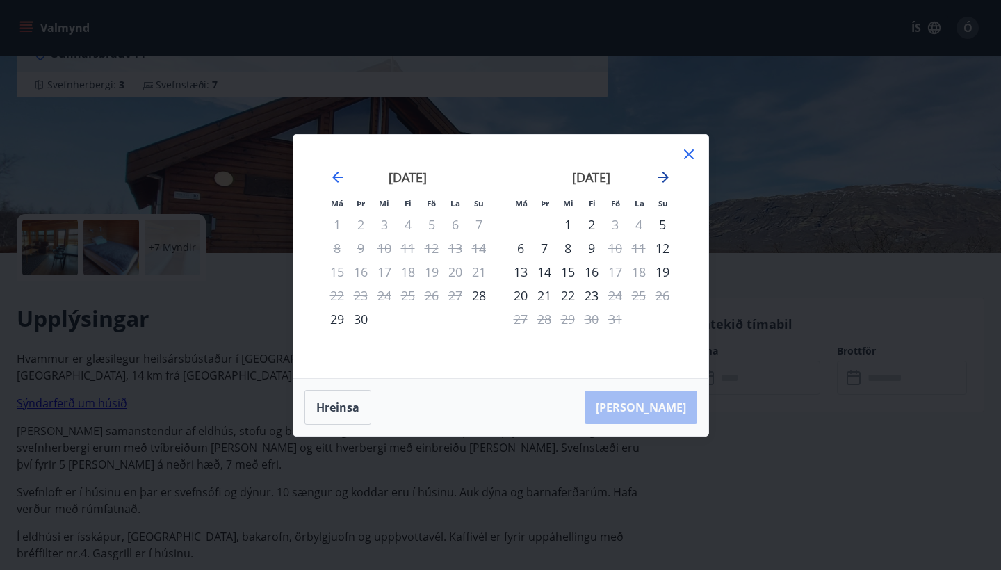
click at [659, 174] on icon "Move forward to switch to the next month." at bounding box center [663, 177] width 17 height 17
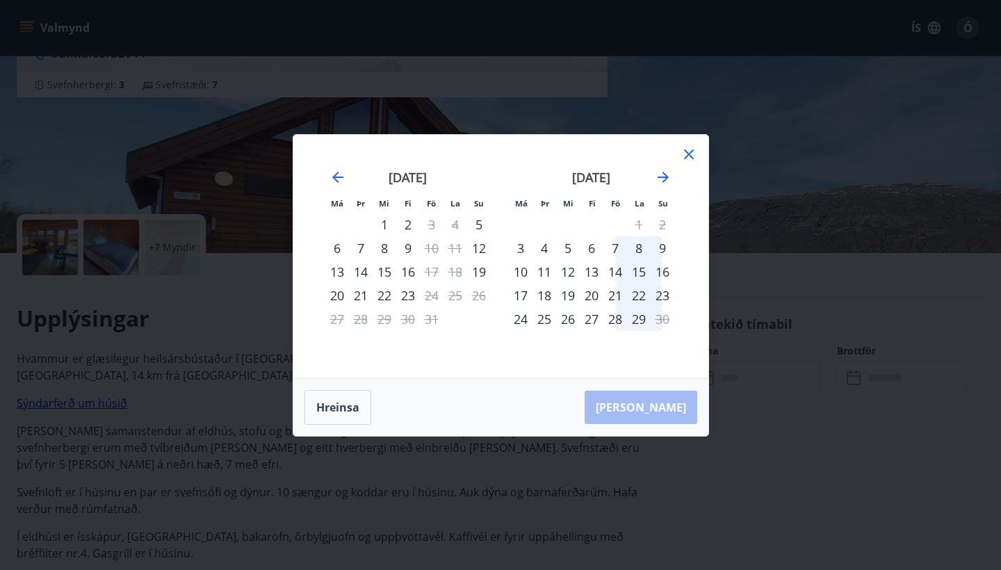
click at [592, 269] on div "13" at bounding box center [591, 272] width 24 height 24
click at [617, 268] on div "14" at bounding box center [615, 272] width 24 height 24
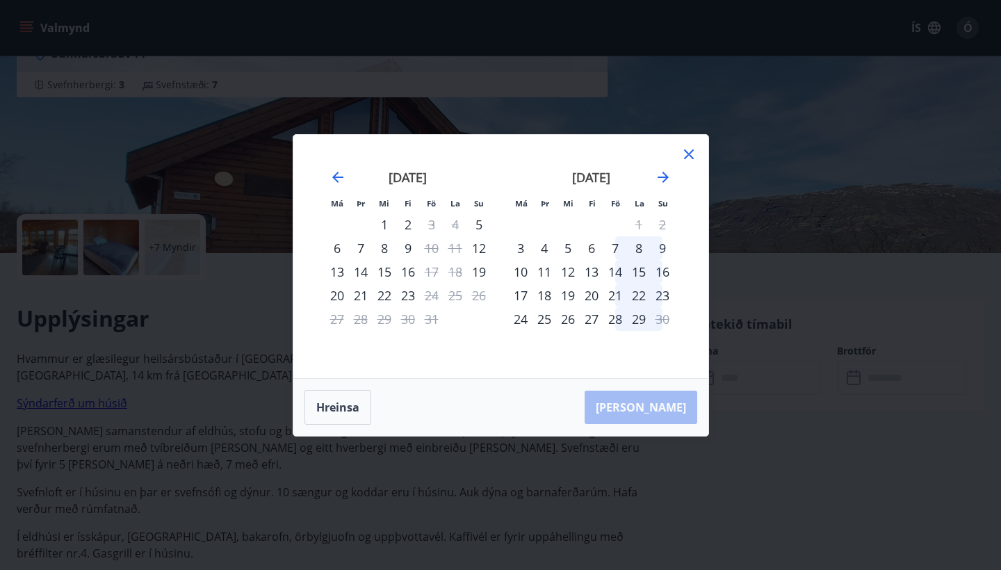
click at [593, 241] on div "6" at bounding box center [591, 248] width 24 height 24
click at [687, 149] on icon at bounding box center [688, 154] width 17 height 17
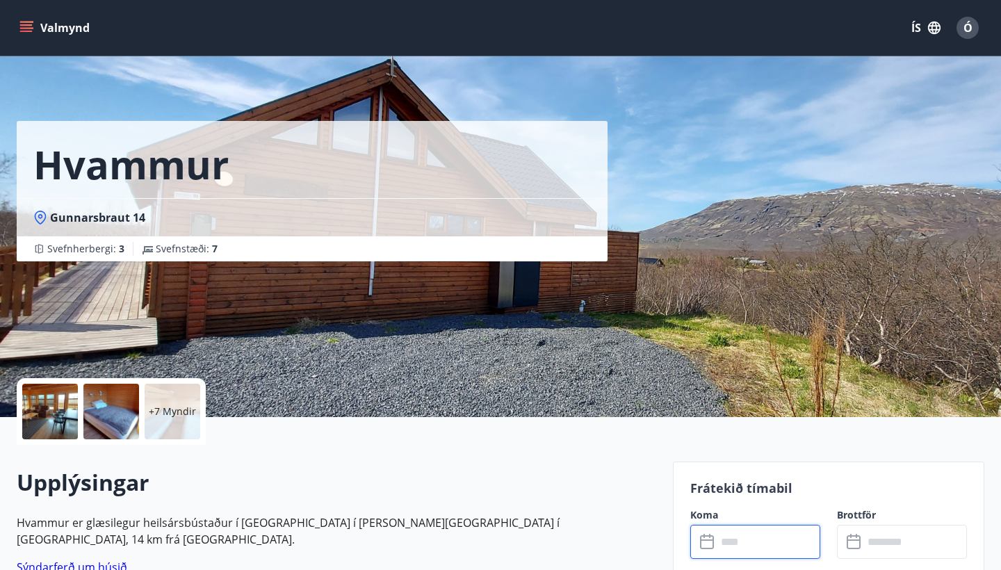
scroll to position [0, 0]
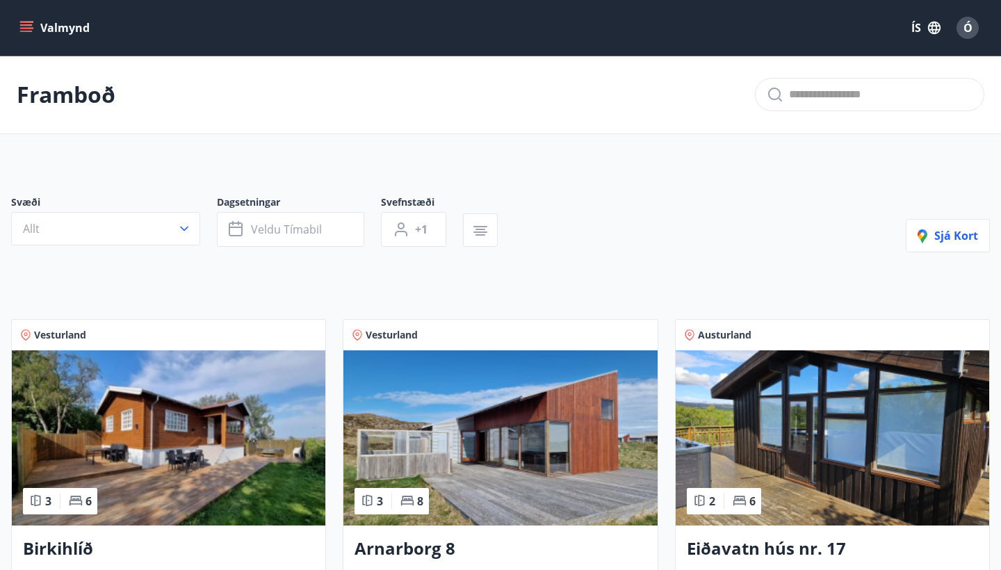
click at [493, 368] on img at bounding box center [499, 437] width 313 height 175
click at [149, 491] on img at bounding box center [168, 437] width 313 height 175
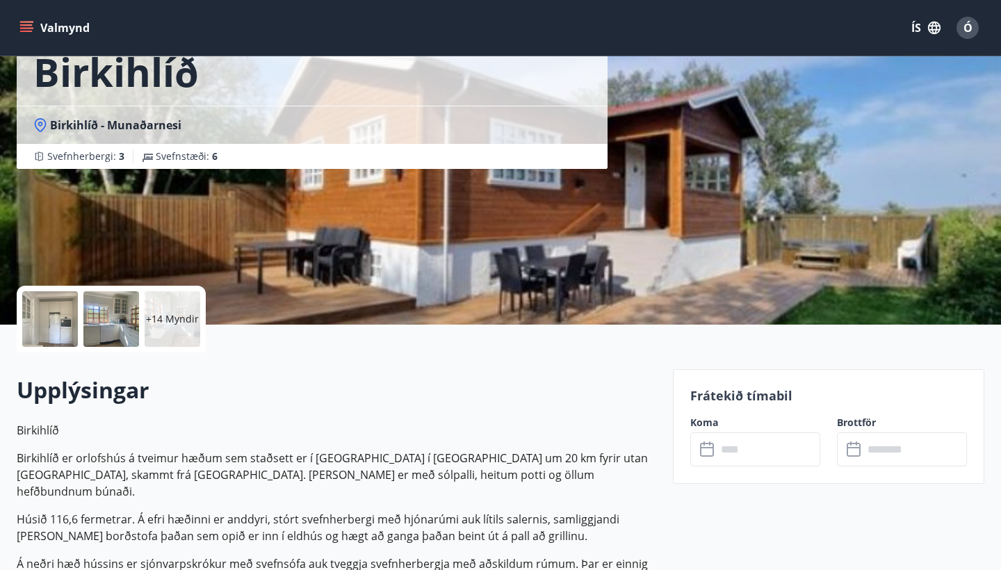
scroll to position [95, 0]
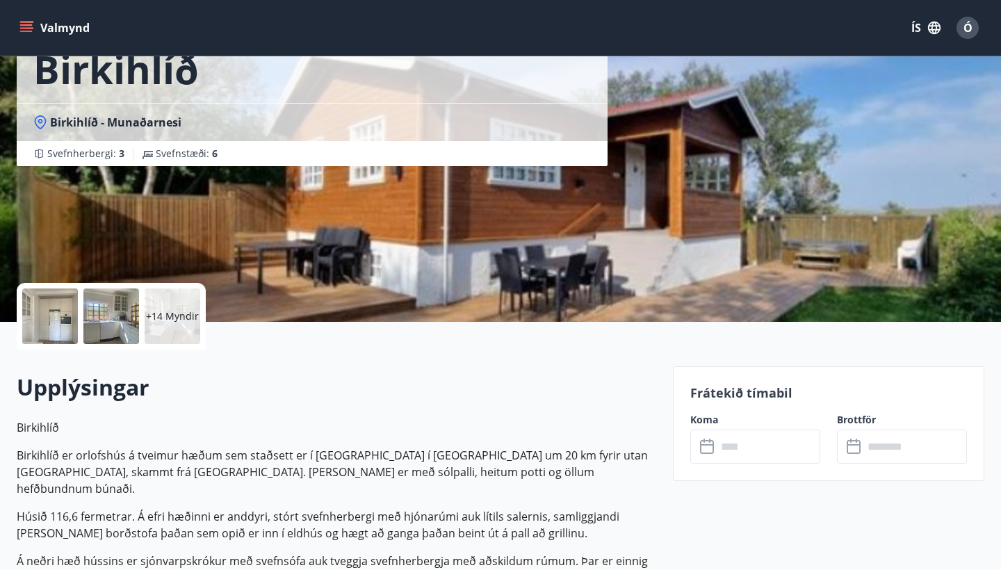
click at [734, 442] on input "text" at bounding box center [768, 446] width 104 height 34
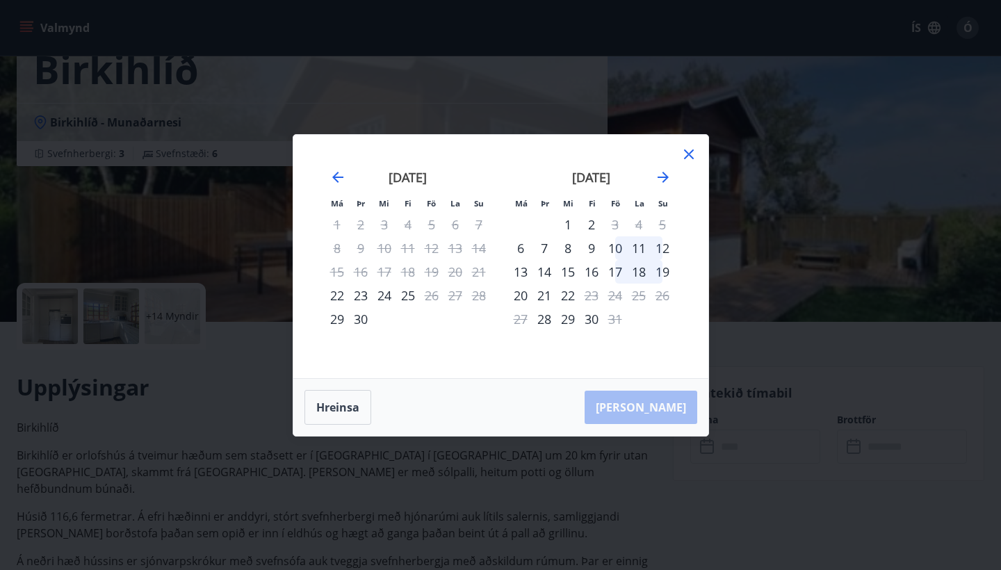
click at [612, 246] on div "10" at bounding box center [615, 248] width 24 height 24
click at [526, 273] on div "13" at bounding box center [521, 272] width 24 height 24
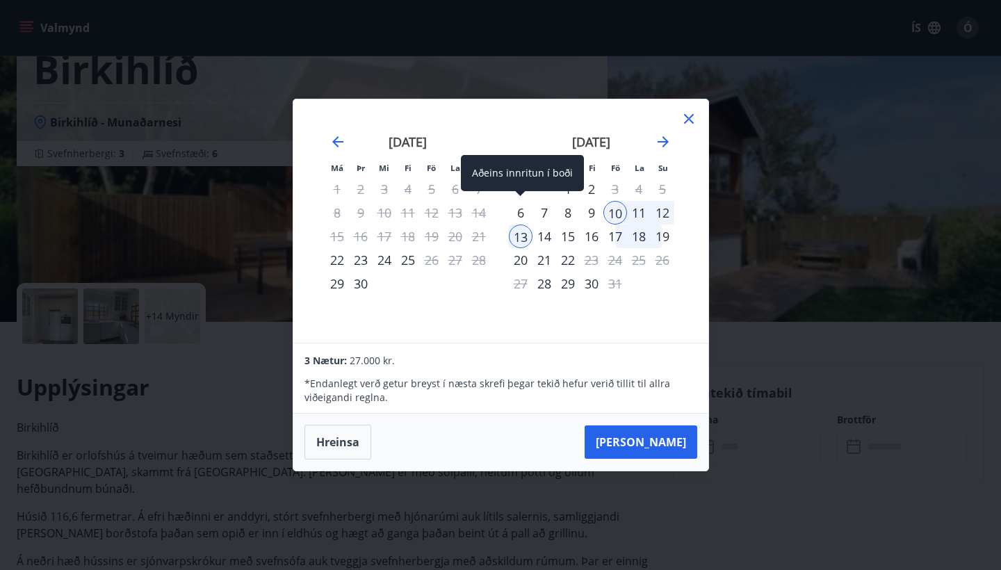
click at [511, 210] on div "6" at bounding box center [521, 213] width 24 height 24
click at [520, 211] on div "6" at bounding box center [521, 213] width 24 height 24
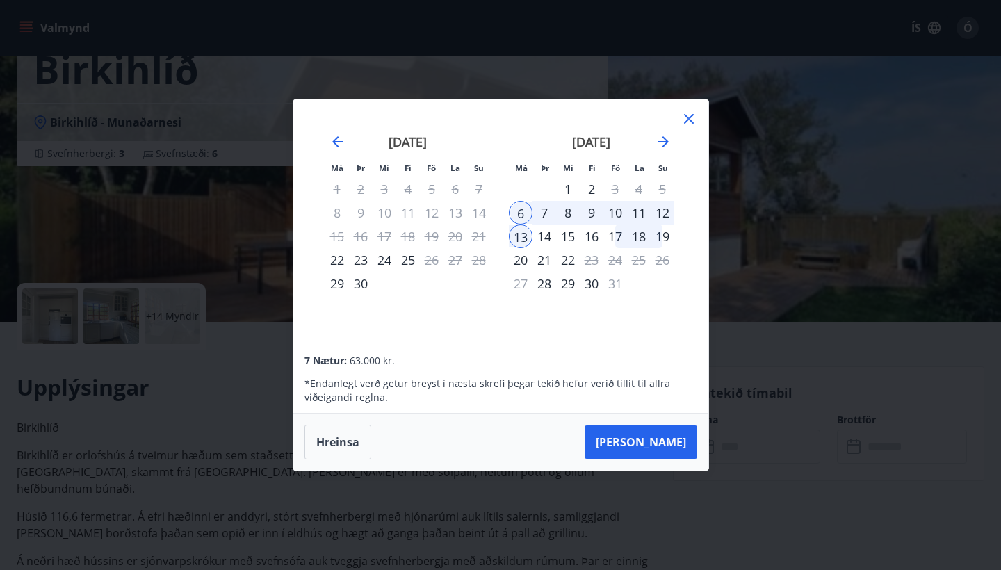
click at [550, 213] on div "7" at bounding box center [544, 213] width 24 height 24
click at [561, 210] on div "8" at bounding box center [568, 213] width 24 height 24
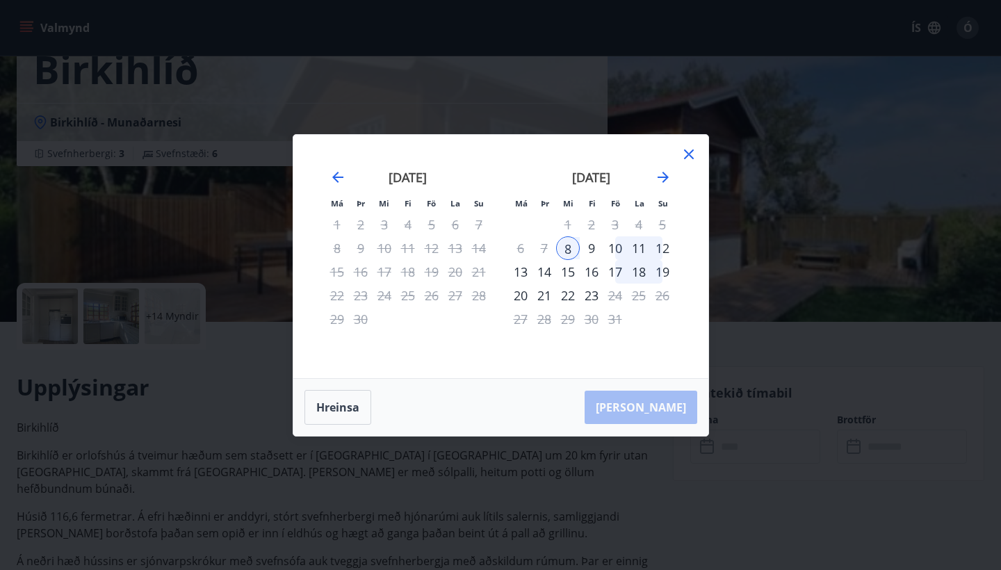
click at [637, 246] on div "11" at bounding box center [639, 248] width 24 height 24
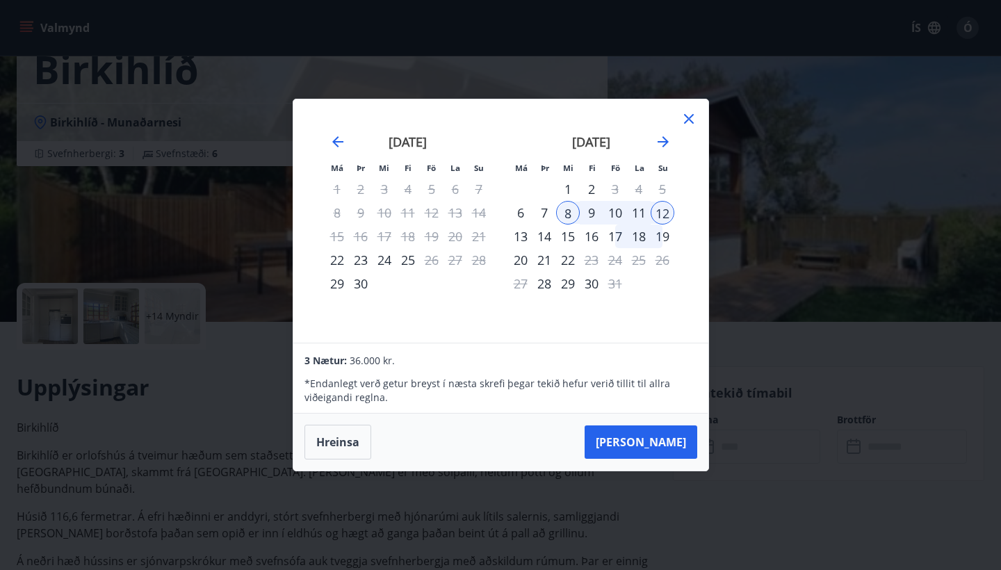
click at [689, 117] on icon at bounding box center [688, 118] width 17 height 17
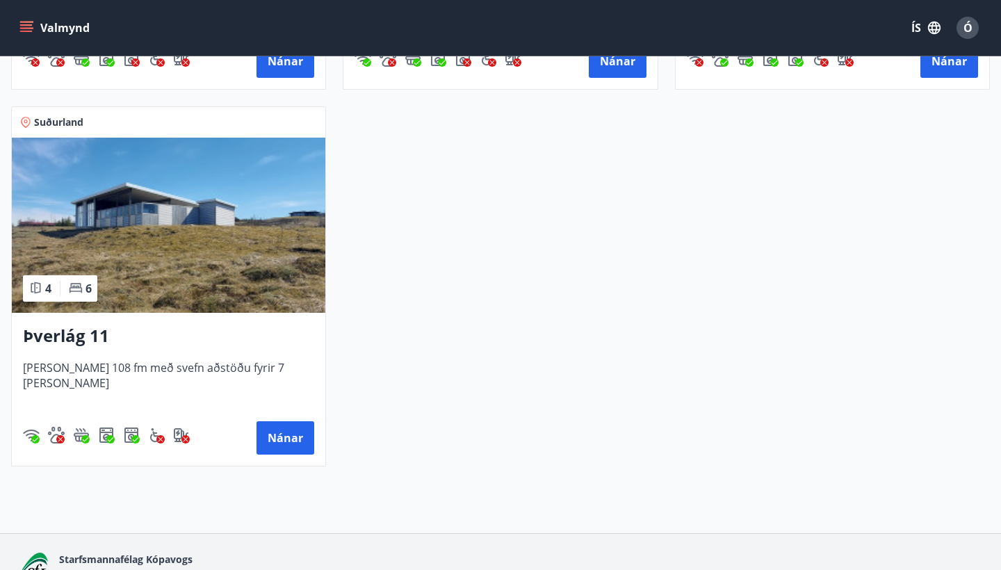
scroll to position [1019, 0]
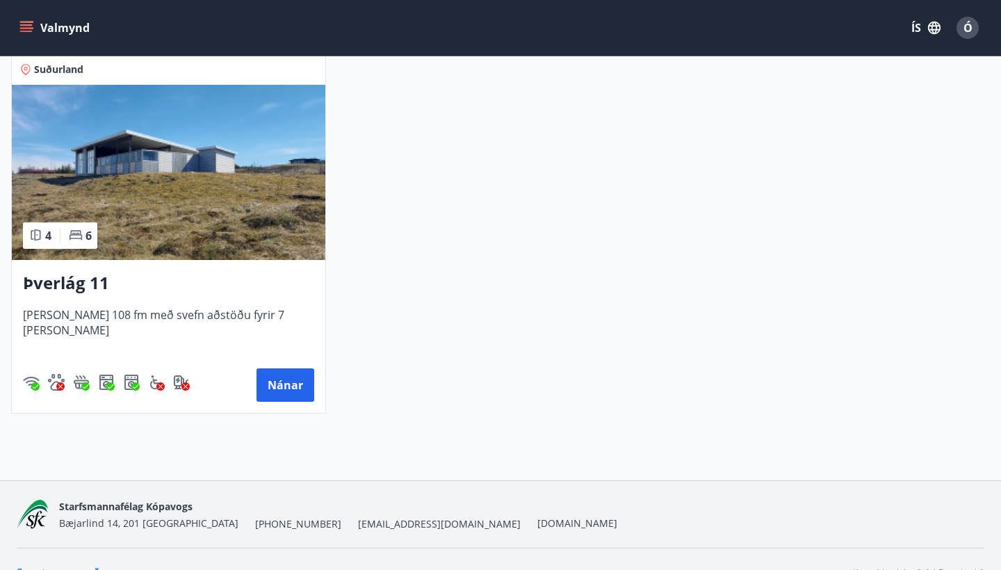
click at [233, 311] on span "[PERSON_NAME] 108 fm með svefn aðstöðu fyrir 7 [PERSON_NAME]" at bounding box center [168, 330] width 291 height 46
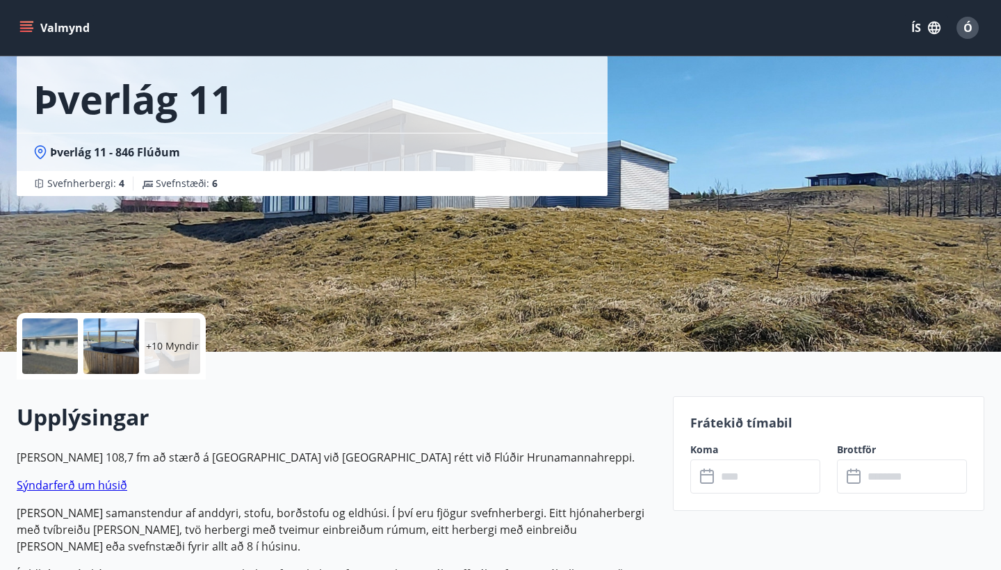
scroll to position [114, 0]
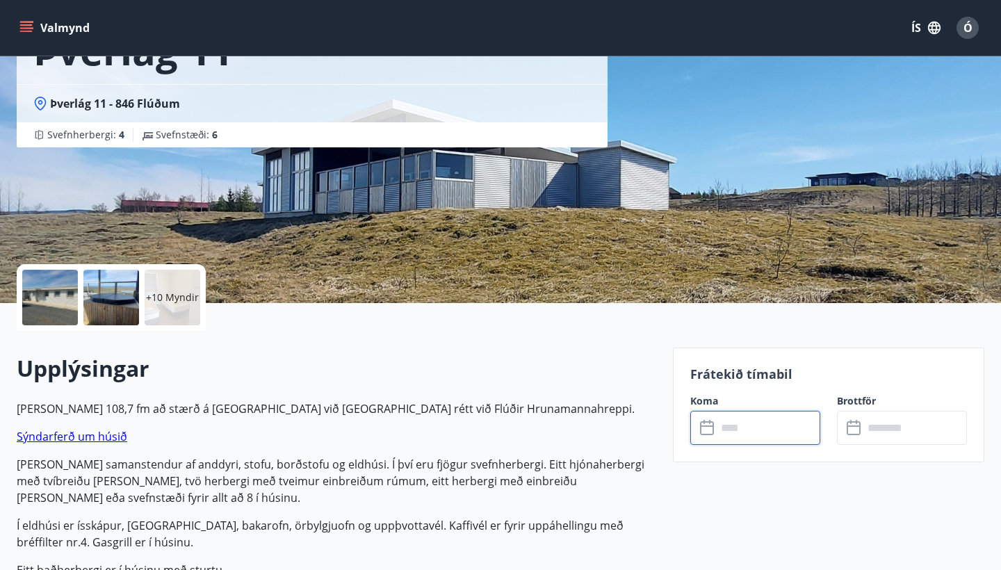
click at [732, 431] on input "text" at bounding box center [768, 428] width 104 height 34
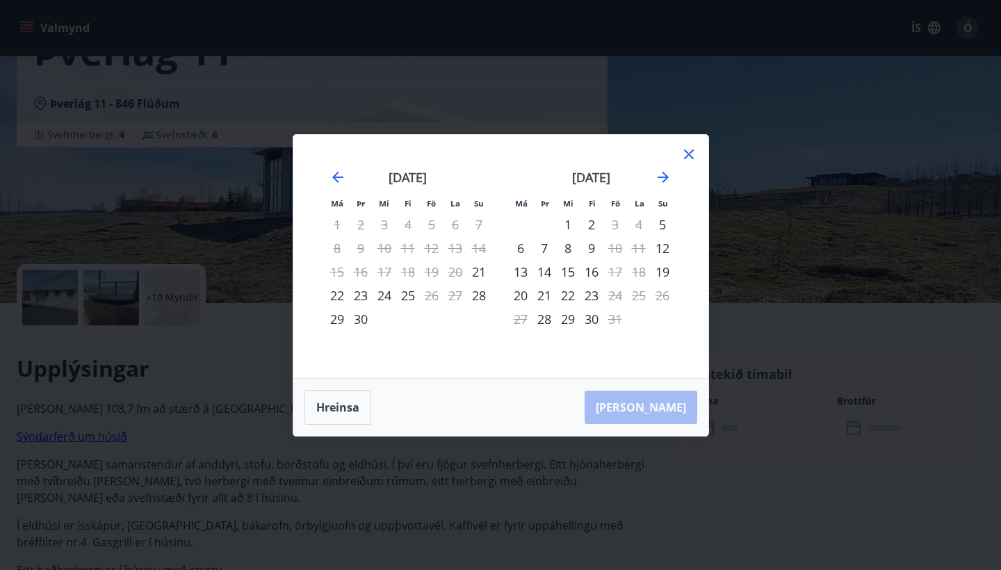
click at [518, 246] on div "6" at bounding box center [521, 248] width 24 height 24
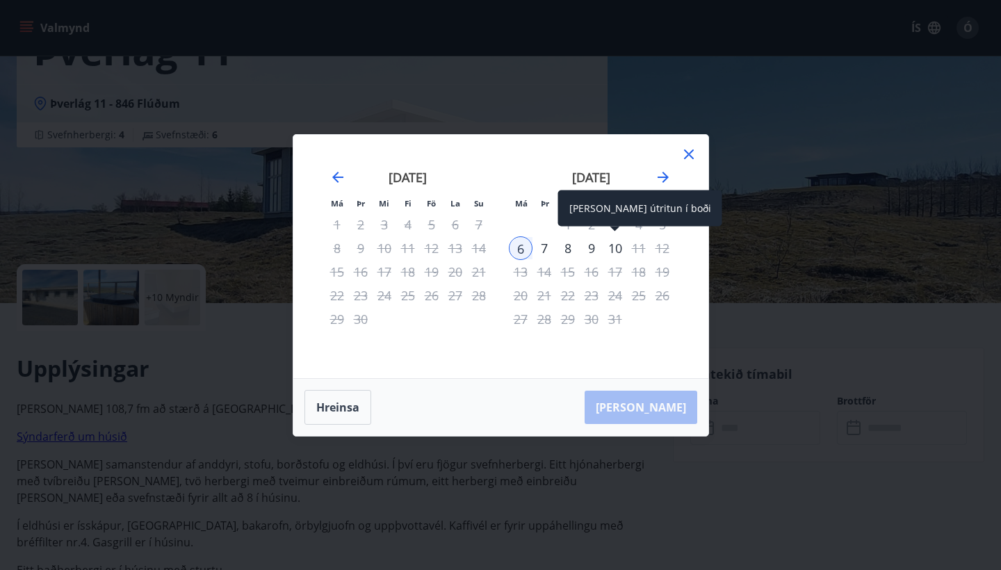
click at [617, 249] on div "10" at bounding box center [615, 248] width 24 height 24
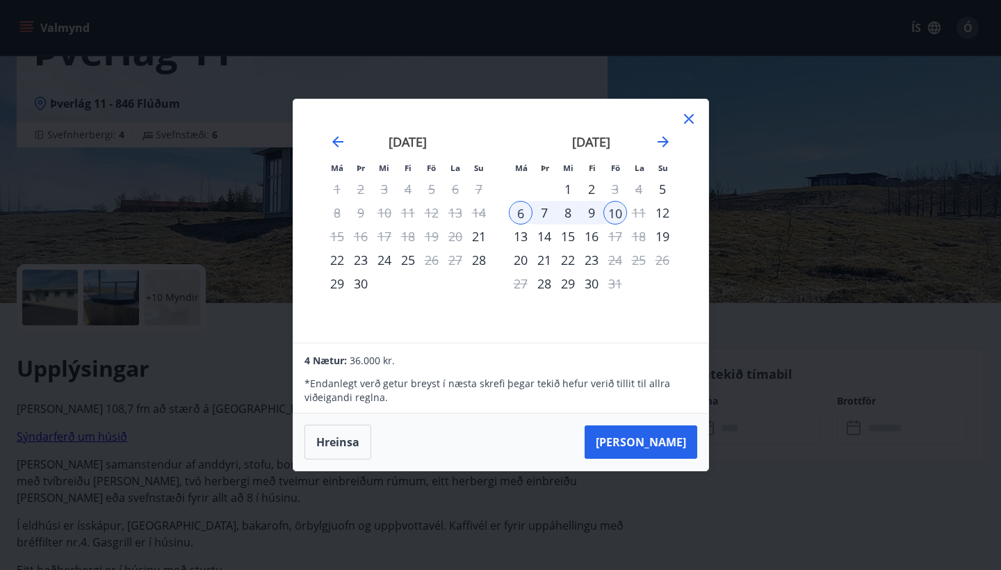
click at [688, 105] on div "Má Þr Mi Fi Fö La Su Má Þr Mi Fi Fö La Su [DATE] 1 2 3 4 5 6 7 8 9 10 11 12 13 …" at bounding box center [500, 220] width 415 height 243
click at [687, 112] on icon at bounding box center [688, 118] width 17 height 17
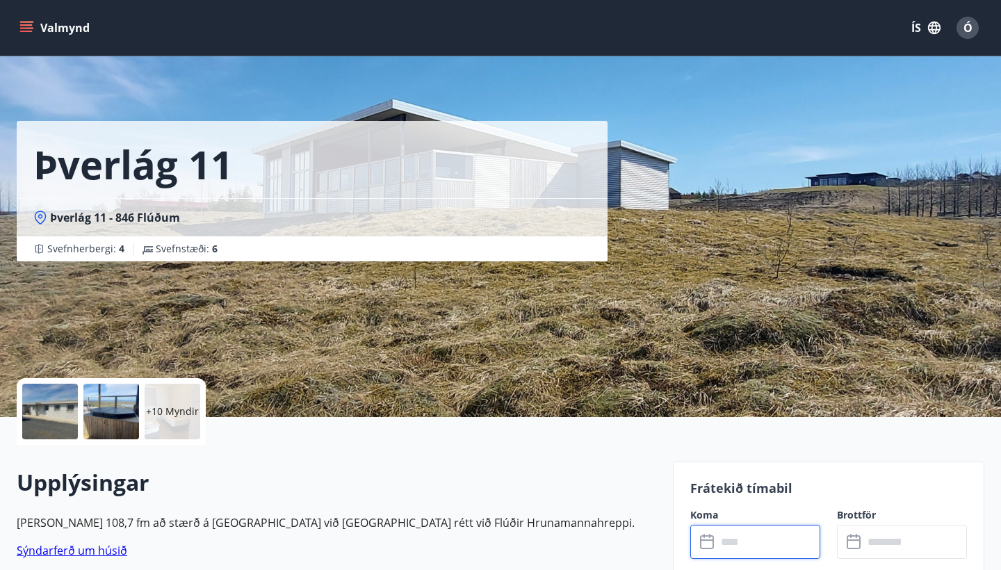
scroll to position [0, 0]
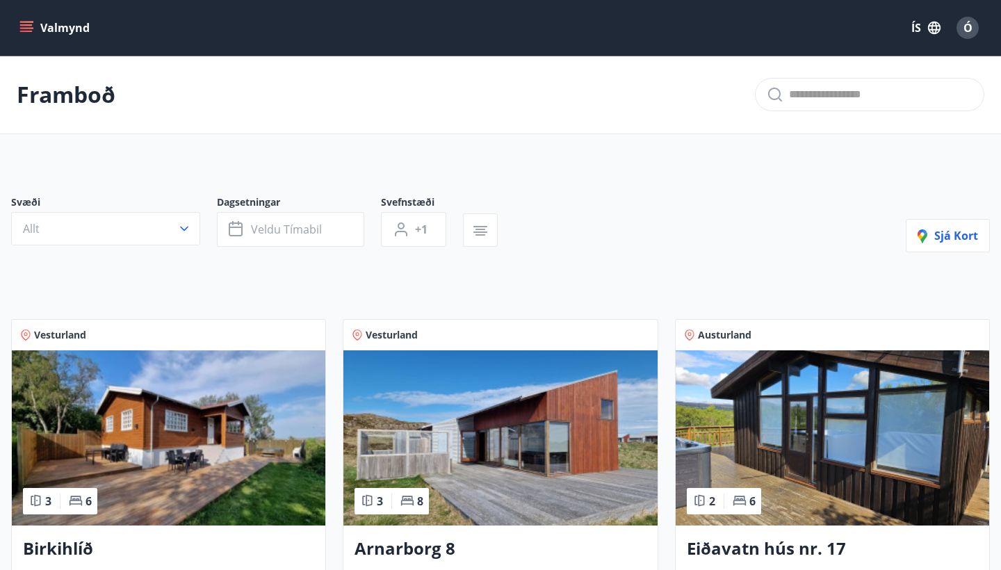
click at [67, 24] on button "Valmynd" at bounding box center [56, 27] width 79 height 25
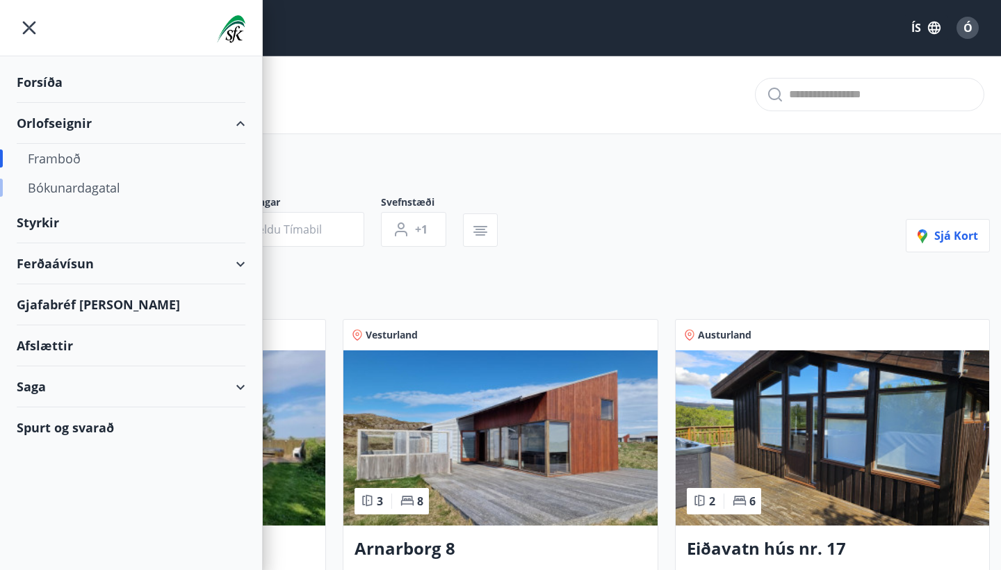
click at [72, 184] on div "Bókunardagatal" at bounding box center [131, 187] width 206 height 29
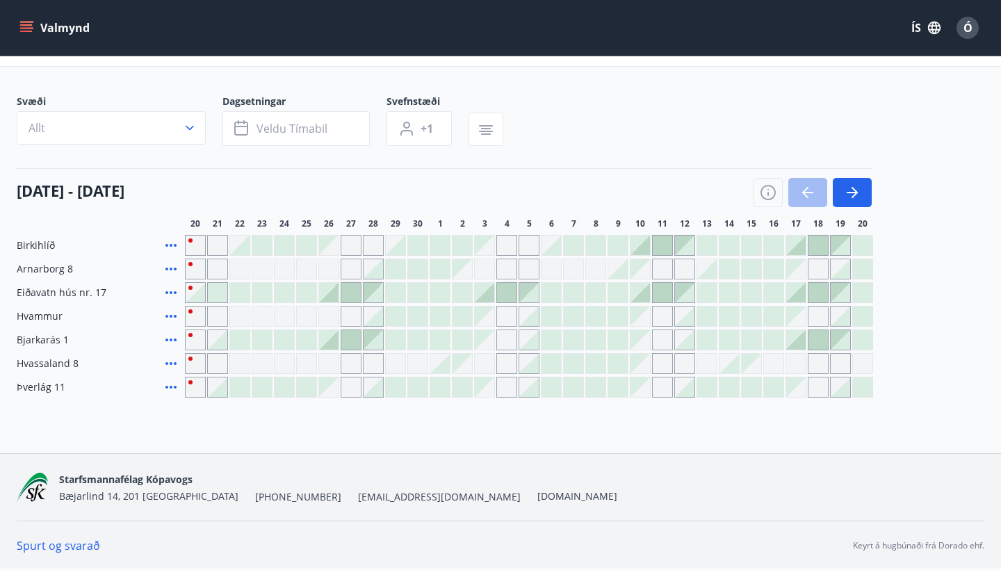
scroll to position [67, 0]
click at [766, 194] on icon "button" at bounding box center [767, 192] width 17 height 17
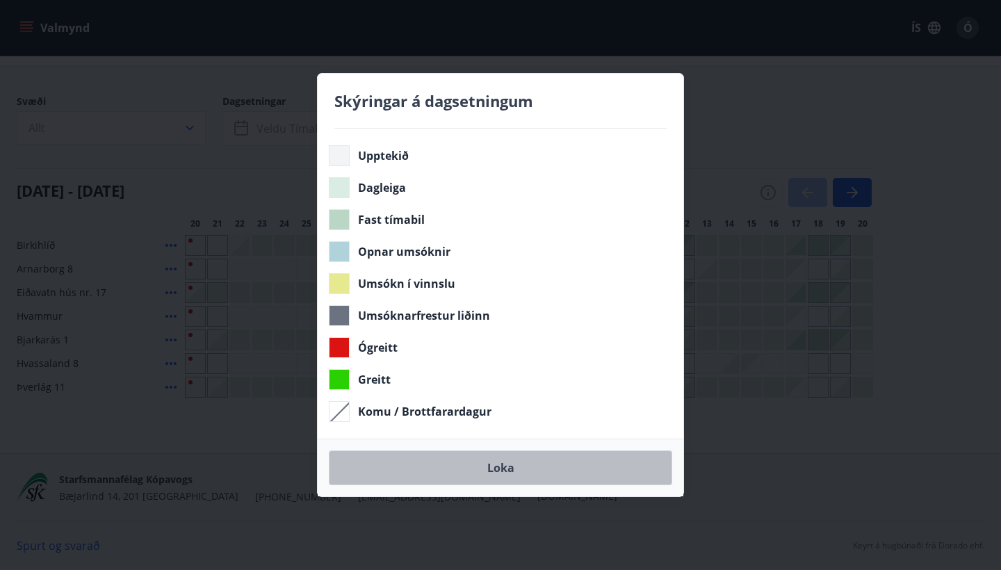
click at [500, 466] on button "Loka" at bounding box center [500, 467] width 343 height 35
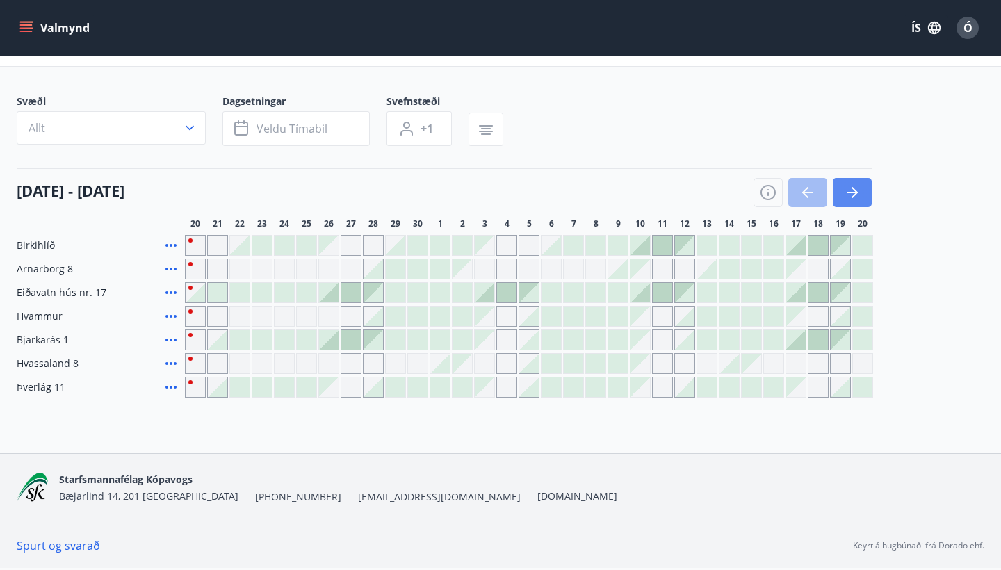
click at [856, 186] on icon "button" at bounding box center [852, 192] width 17 height 17
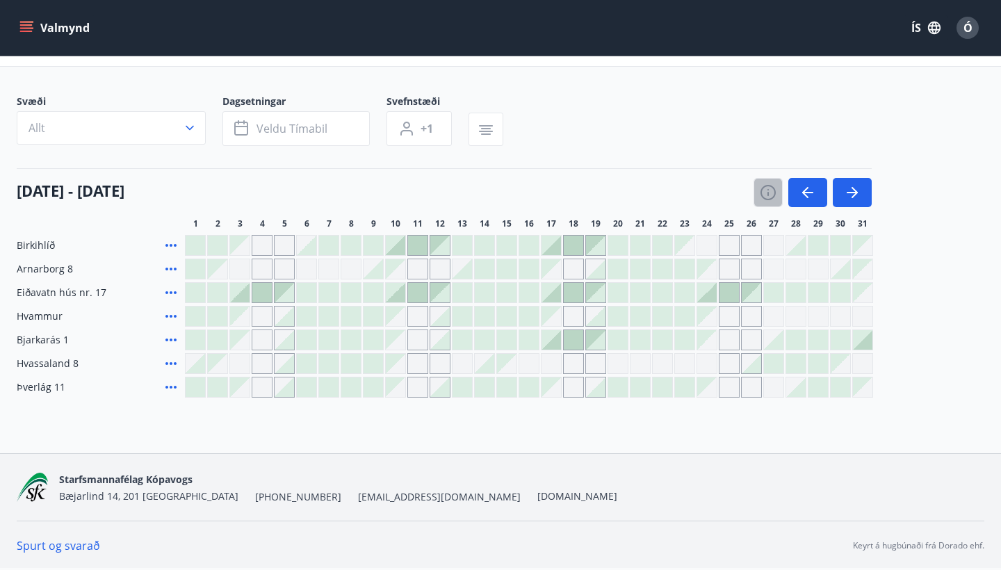
click at [765, 198] on icon "button" at bounding box center [767, 192] width 17 height 17
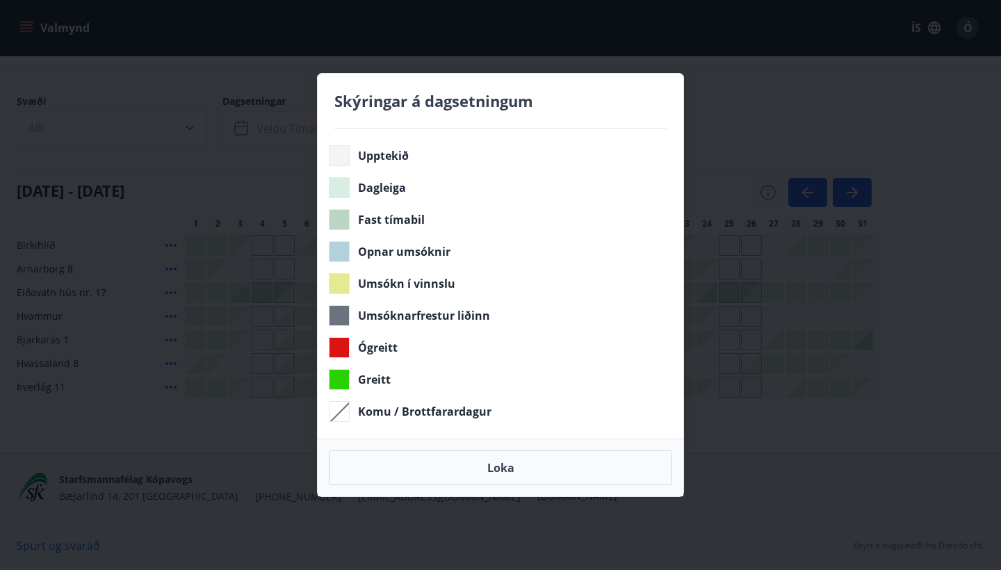
click at [846, 124] on div "Skýringar á dagsetningum Upptekið Dagleiga Fast tímabil Opnar umsóknir Umsókn í…" at bounding box center [500, 285] width 1001 height 570
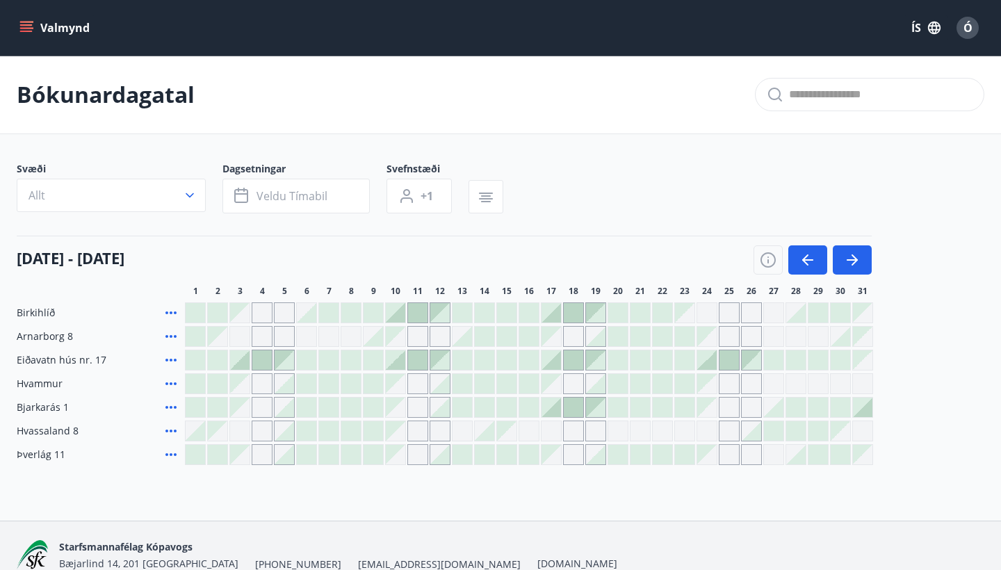
scroll to position [0, 0]
click at [32, 30] on icon "menu" at bounding box center [26, 28] width 14 height 14
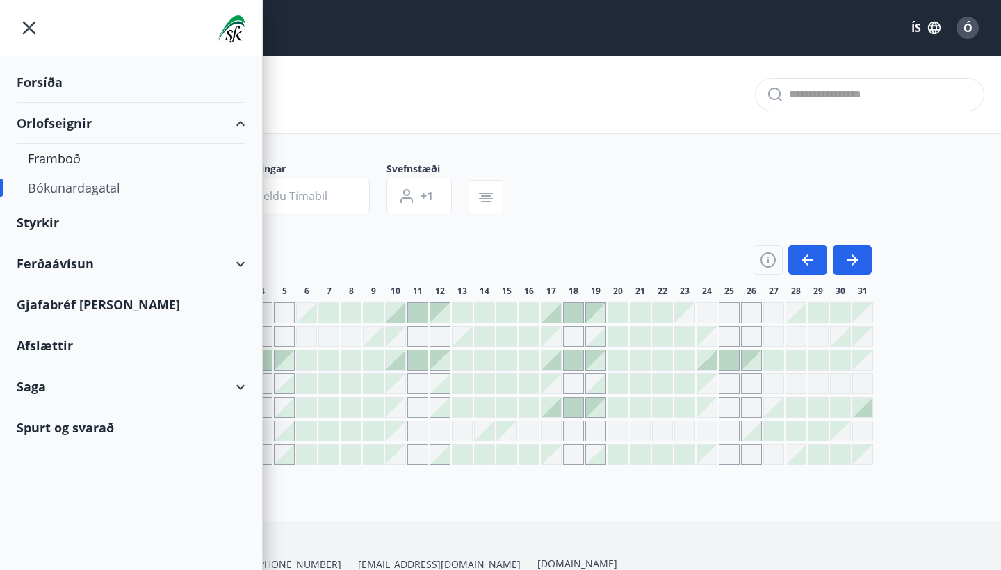
click at [73, 119] on div "Orlofseignir" at bounding box center [131, 123] width 229 height 41
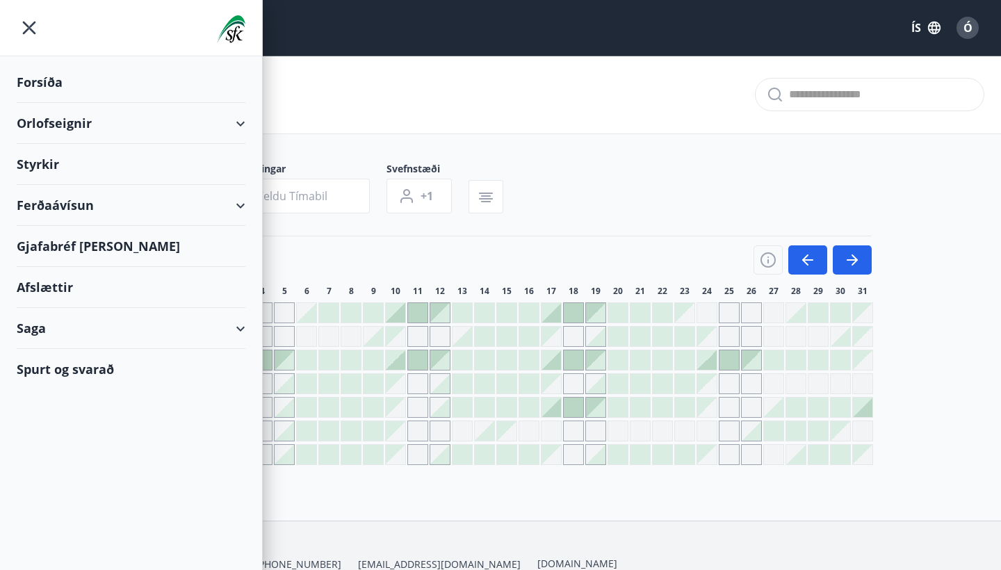
click at [73, 119] on div "Orlofseignir" at bounding box center [131, 123] width 229 height 41
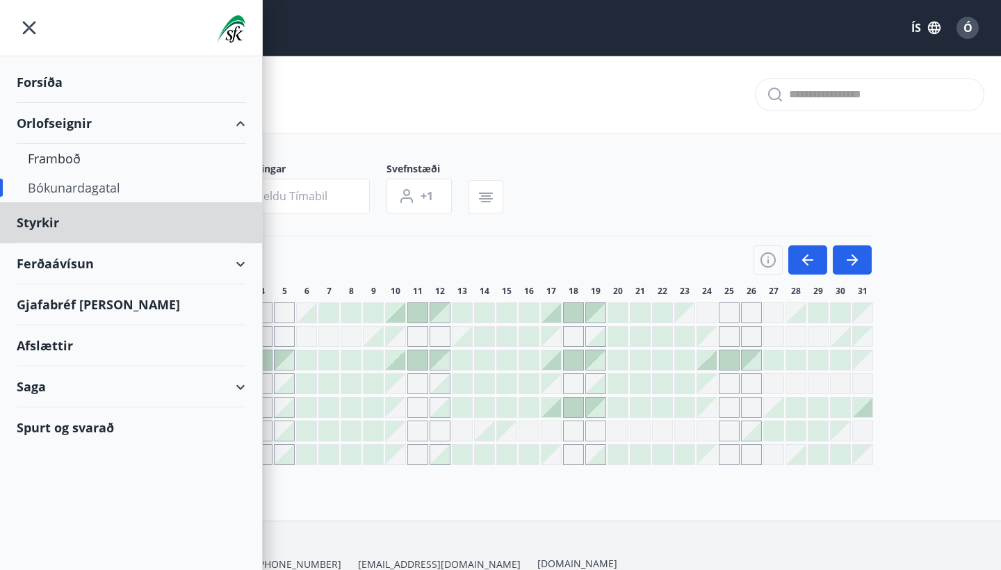
click at [40, 74] on div "Forsíða" at bounding box center [131, 82] width 229 height 41
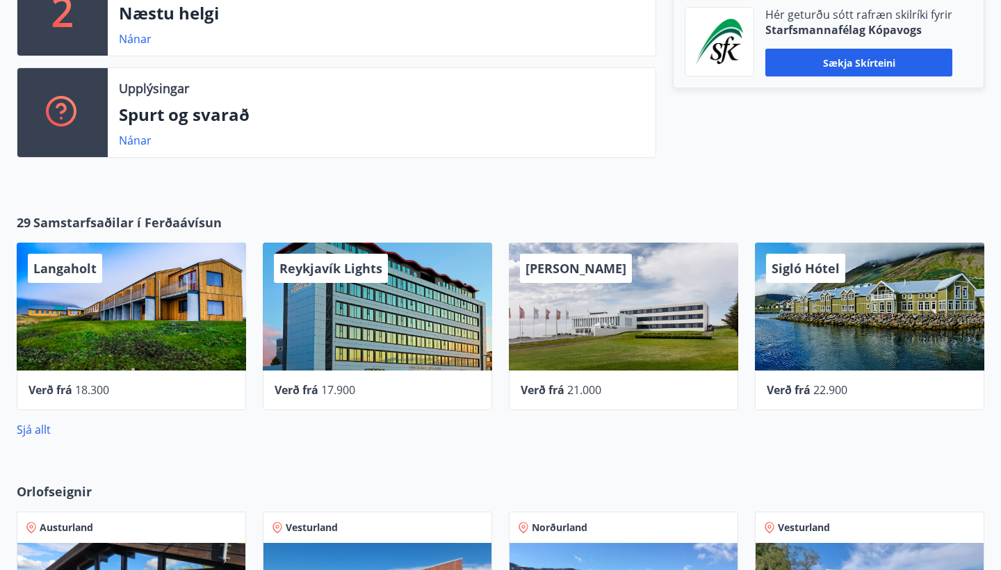
scroll to position [426, 0]
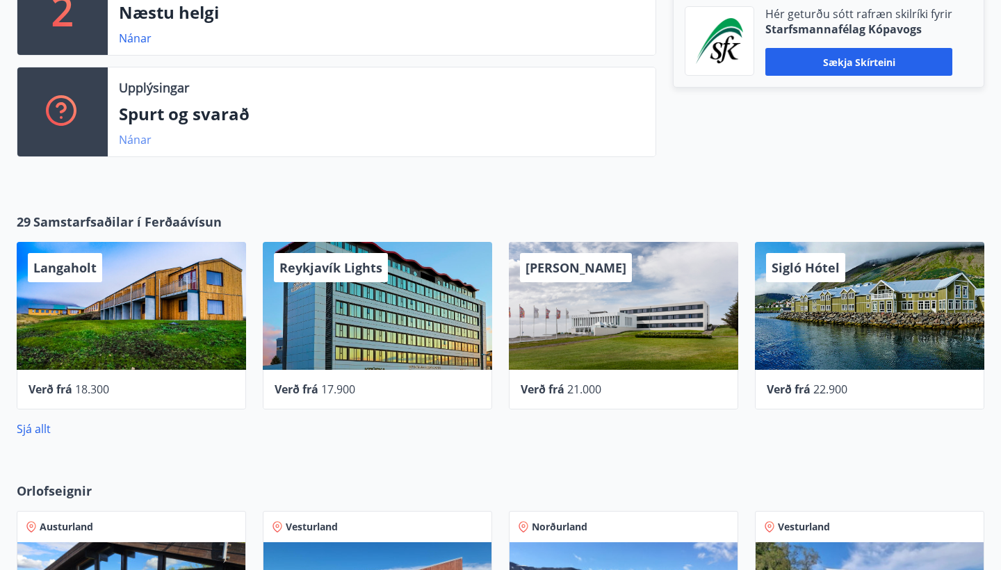
click at [130, 132] on link "Nánar" at bounding box center [135, 139] width 33 height 15
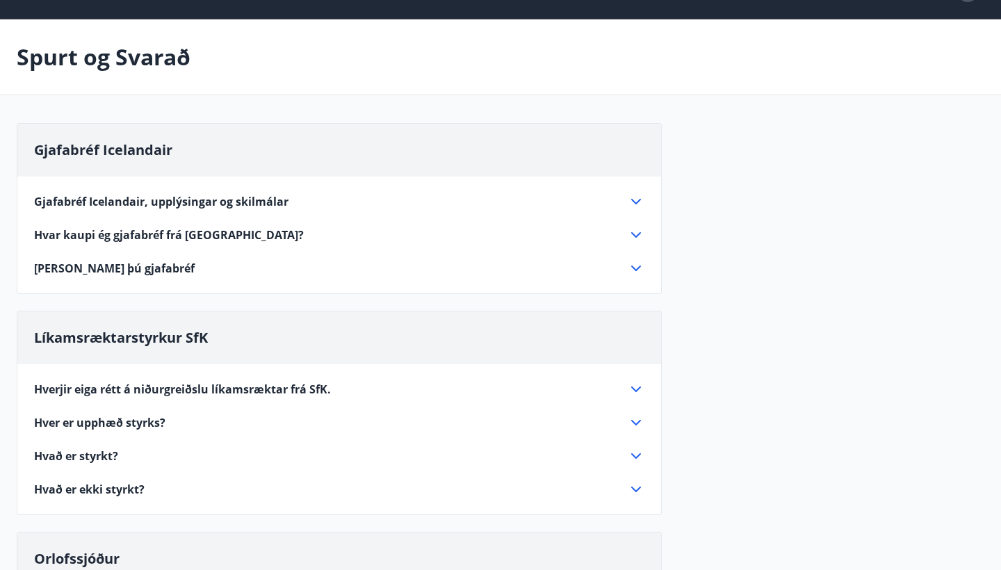
scroll to position [38, 0]
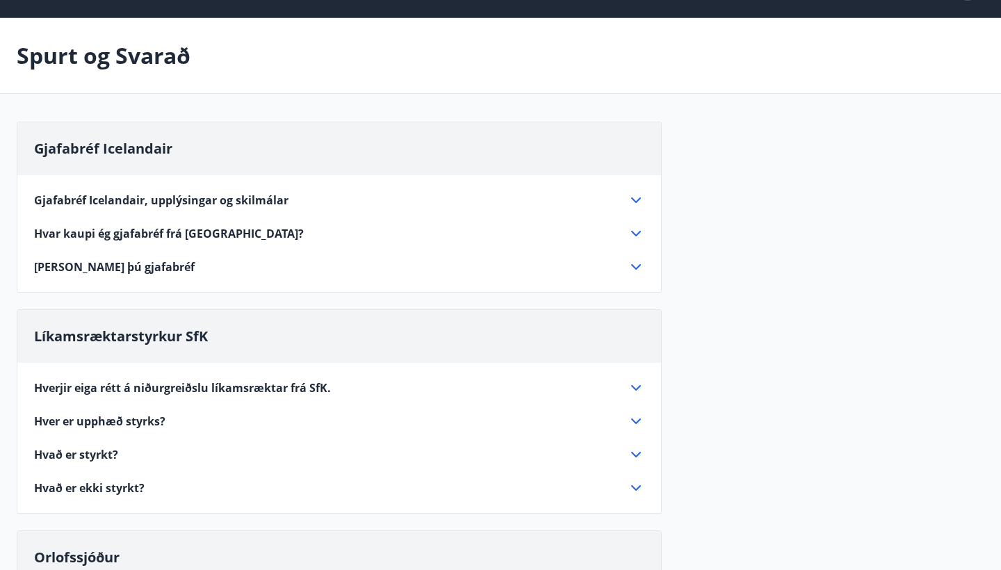
click at [632, 232] on icon at bounding box center [636, 234] width 10 height 6
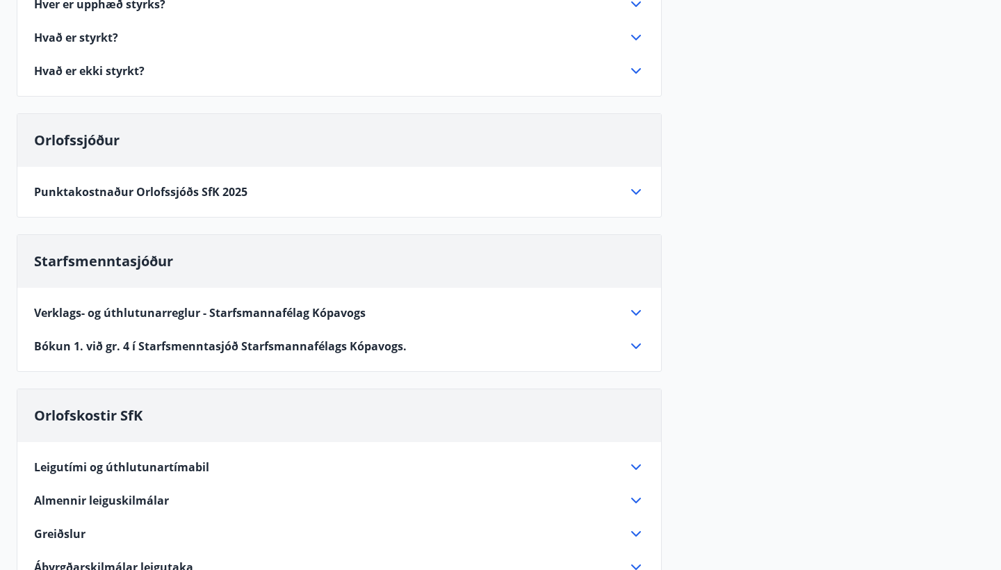
scroll to position [493, 0]
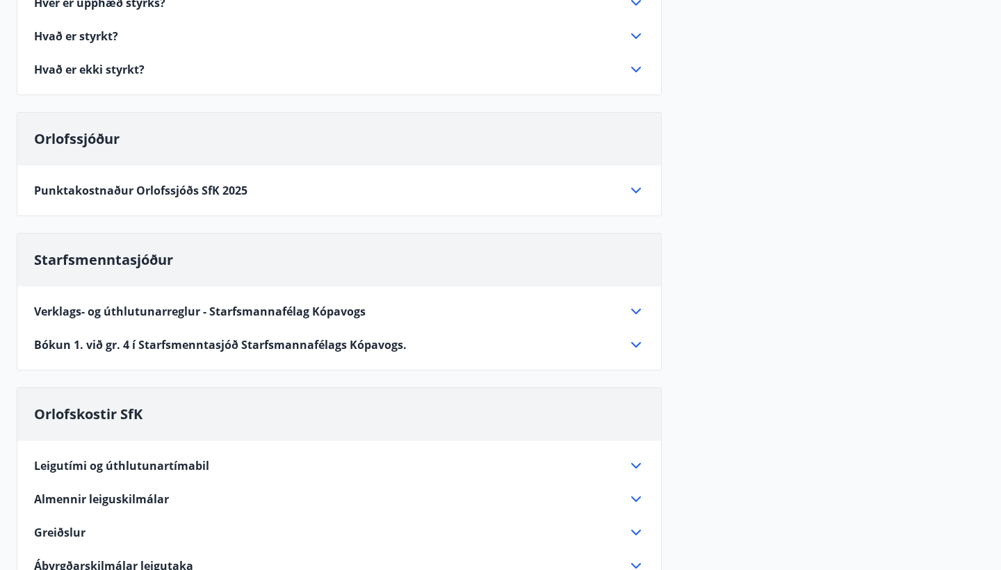
click at [634, 182] on icon at bounding box center [635, 190] width 17 height 17
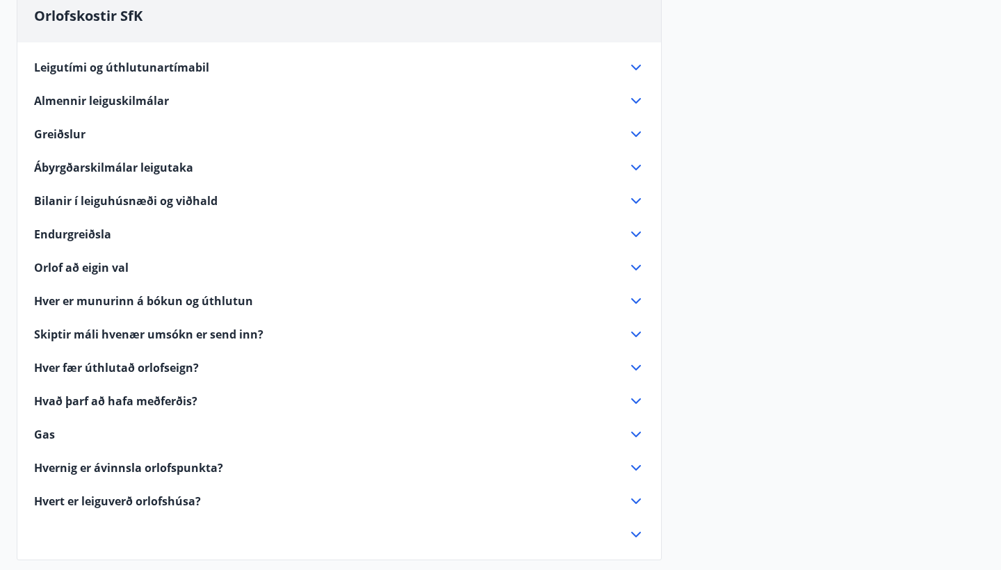
scroll to position [1091, 0]
click at [637, 396] on icon at bounding box center [635, 401] width 17 height 17
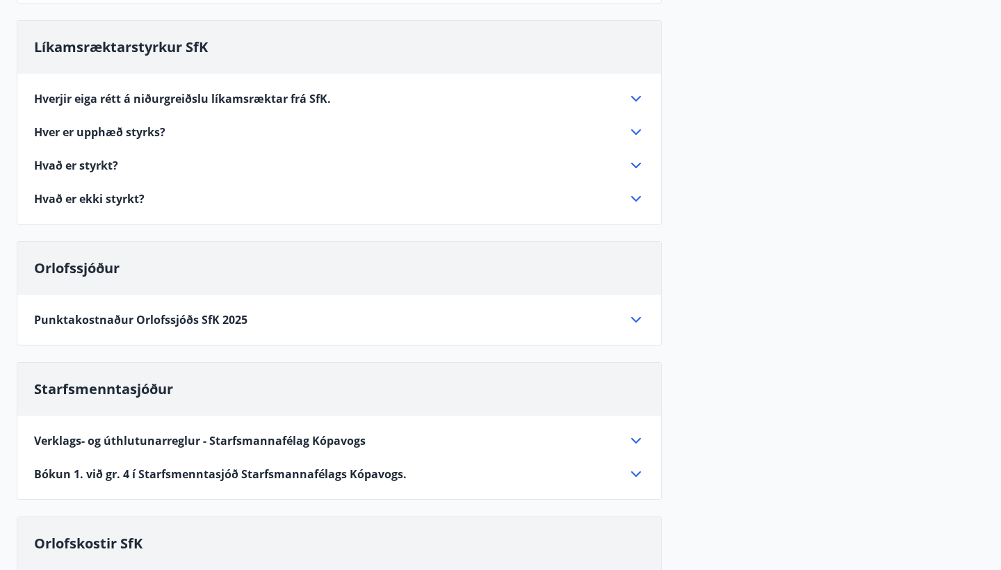
scroll to position [329, 0]
click at [592, 323] on div "Punktakostnaður Orlofssjóðs SfK 2025" at bounding box center [330, 318] width 593 height 15
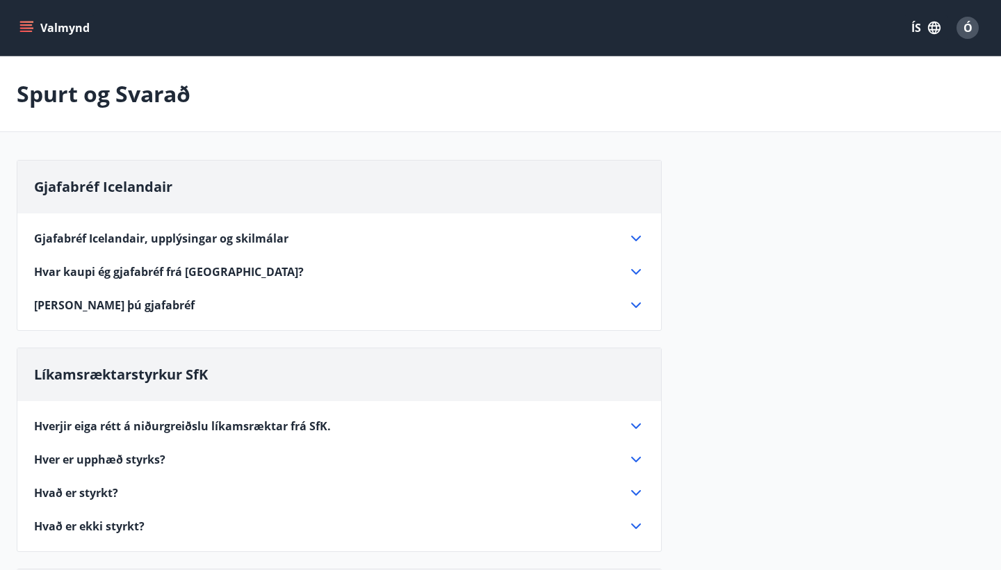
scroll to position [0, 0]
click at [88, 15] on button "Valmynd" at bounding box center [56, 27] width 79 height 25
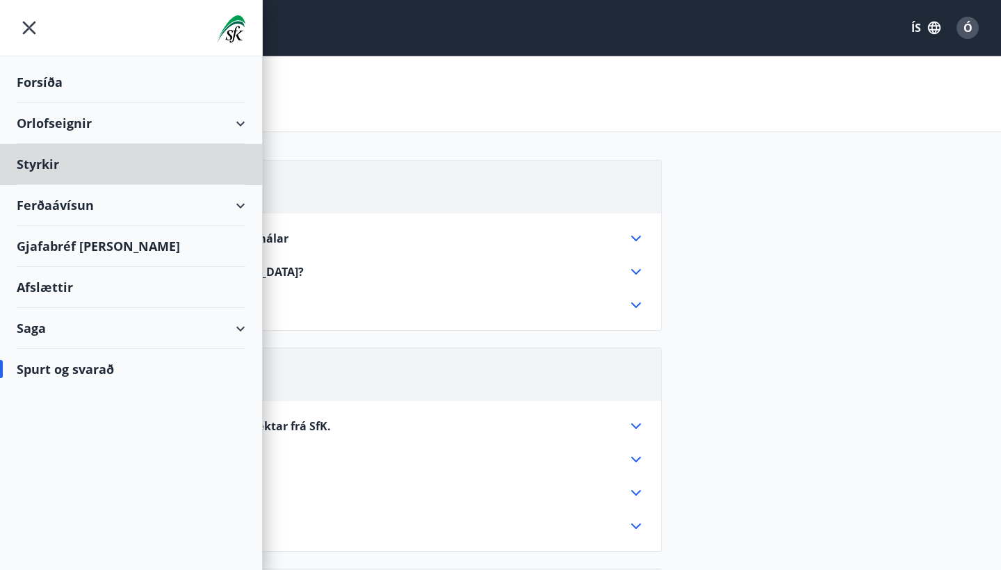
click at [80, 84] on div "Forsíða" at bounding box center [131, 82] width 229 height 41
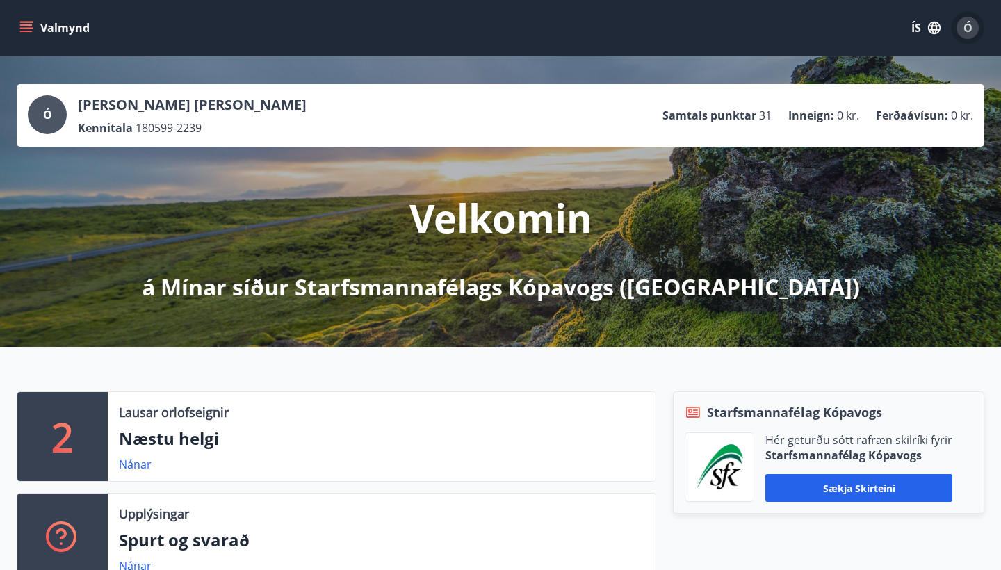
click at [969, 30] on span "Ó" at bounding box center [967, 27] width 9 height 15
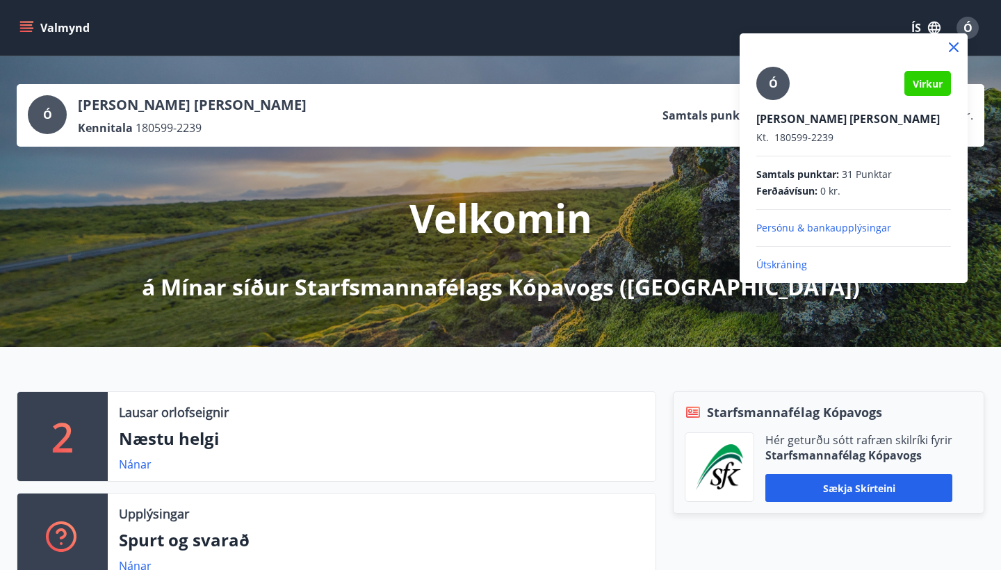
click at [791, 265] on p "Útskráning" at bounding box center [853, 265] width 195 height 14
